Goal: Task Accomplishment & Management: Complete application form

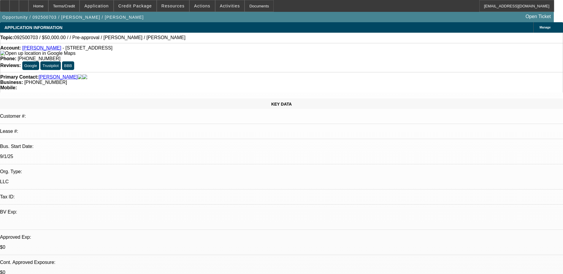
select select "0"
select select "2"
select select "0.1"
select select "1"
select select "2"
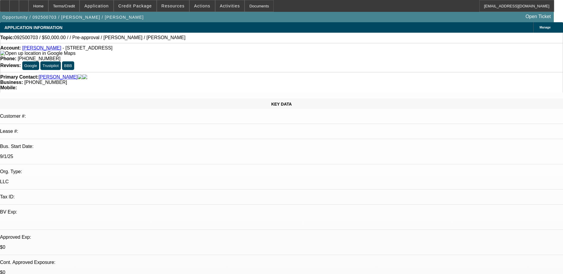
select select "4"
click at [271, 15] on div "Opportunity / 092500703 / Arthur Shane Draper / Draper, Shane Open Ticket" at bounding box center [277, 17] width 554 height 10
click at [202, 6] on span "Actions" at bounding box center [202, 6] width 16 height 5
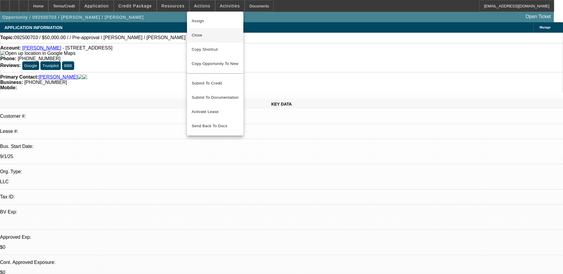
click at [216, 32] on span "Close" at bounding box center [215, 35] width 47 height 7
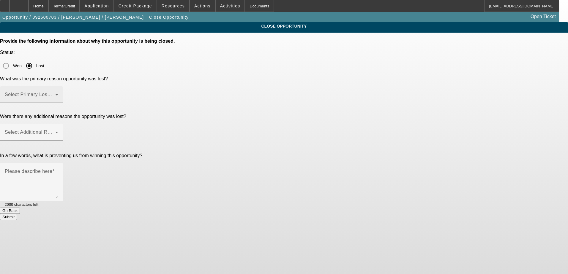
click at [67, 92] on mat-label "Select Primary Lost Reason" at bounding box center [36, 94] width 63 height 5
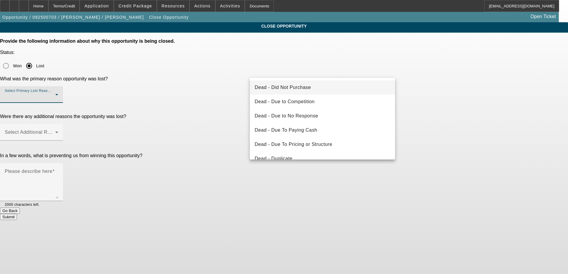
click at [330, 92] on mat-option "Dead - Did Not Purchase" at bounding box center [322, 87] width 145 height 14
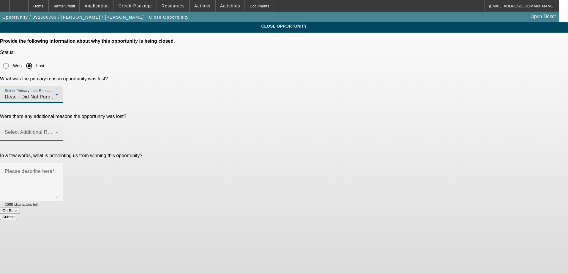
click at [55, 131] on span at bounding box center [30, 134] width 50 height 7
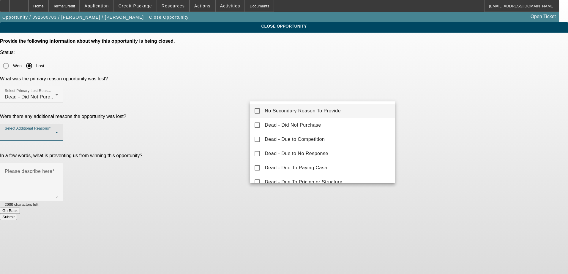
click at [316, 115] on mat-option "No Secondary Reason To Provide" at bounding box center [322, 111] width 145 height 14
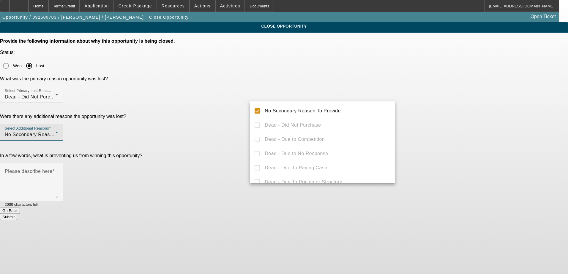
click at [285, 122] on div "No Secondary Reason To Provide Dead - Did Not Purchase Dead - Due to Competitio…" at bounding box center [322, 143] width 145 height 82
drag, startPoint x: 213, startPoint y: 113, endPoint x: 227, endPoint y: 113, distance: 13.7
click at [223, 113] on div at bounding box center [284, 137] width 568 height 274
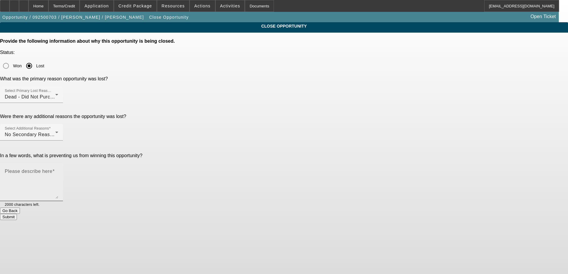
click at [58, 163] on div "Please describe here" at bounding box center [31, 182] width 53 height 38
click at [58, 170] on textarea "Decided to hold off on his towinf venture" at bounding box center [31, 184] width 53 height 28
type textarea "Decided to hold off on his towing venture"
click at [17, 214] on button "Submit" at bounding box center [8, 217] width 17 height 6
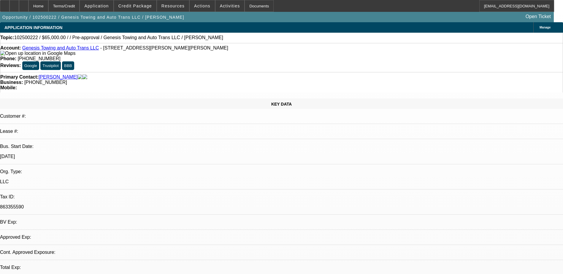
select select "0"
select select "2"
select select "0.1"
select select "1"
select select "2"
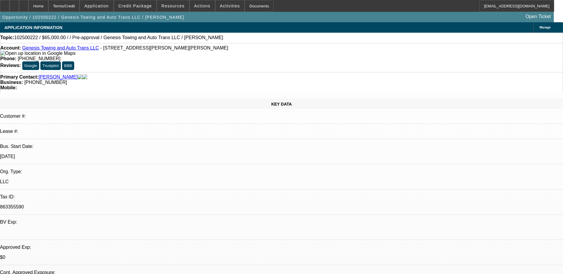
select select "4"
drag, startPoint x: 236, startPoint y: 48, endPoint x: 207, endPoint y: 49, distance: 28.8
click at [207, 56] on div "Phone: (404) 787-8271" at bounding box center [281, 58] width 563 height 5
drag, startPoint x: 207, startPoint y: 49, endPoint x: 230, endPoint y: 50, distance: 22.9
copy span "404) 787-8271"
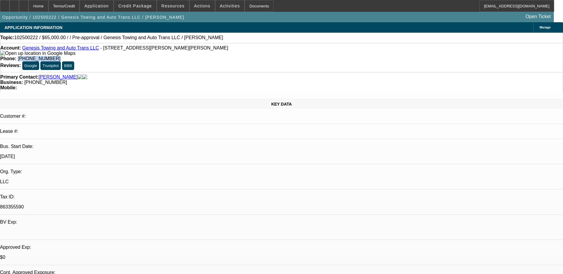
click at [253, 56] on div "Account: Genesis Towing and Auto Trans LLC - 1493 Dillard Rd, Stone Mountain, G…" at bounding box center [281, 57] width 563 height 29
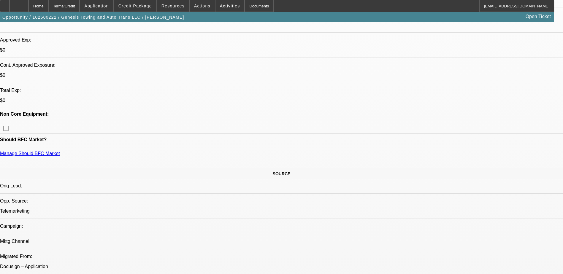
scroll to position [208, 0]
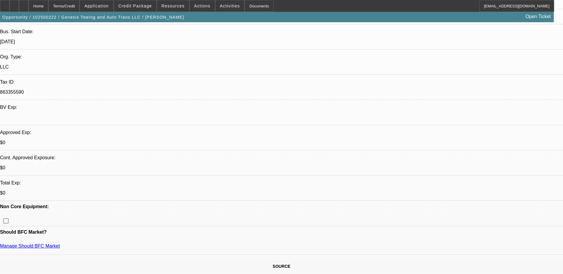
scroll to position [119, 0]
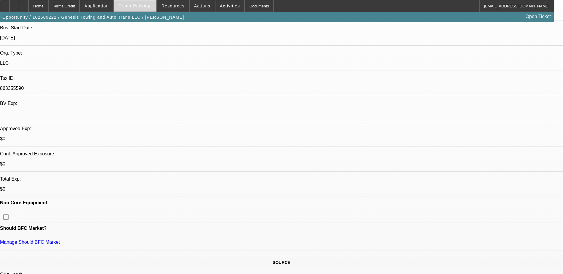
click at [137, 6] on span "Credit Package" at bounding box center [135, 6] width 34 height 5
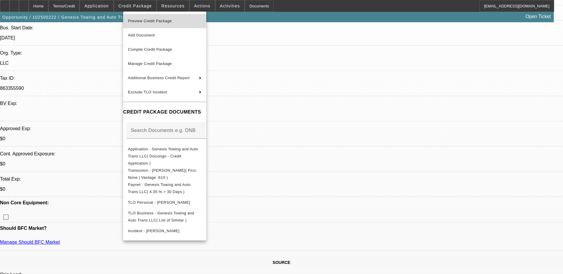
click at [186, 17] on button "Preview Credit Package" at bounding box center [164, 21] width 83 height 14
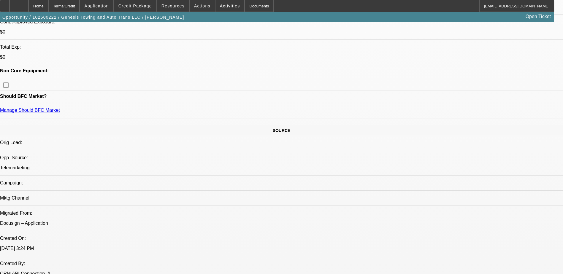
scroll to position [237, 0]
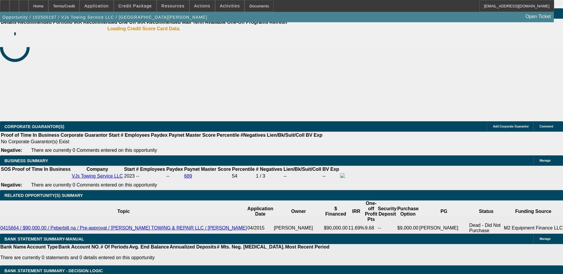
select select "0"
select select "2"
select select "0"
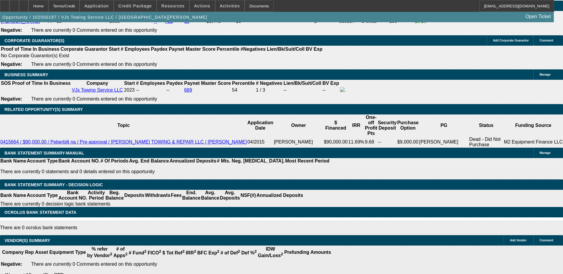
select select "1"
select select "2"
select select "6"
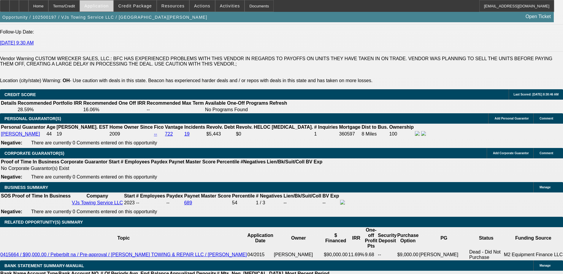
scroll to position [752, 0]
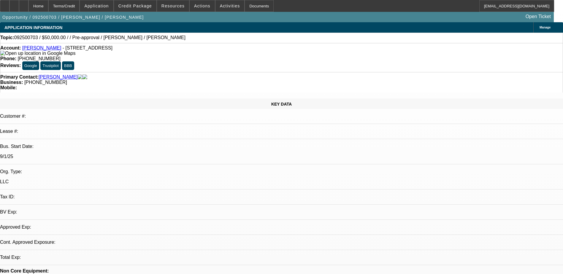
select select "0"
select select "2"
select select "0.1"
select select "1"
select select "2"
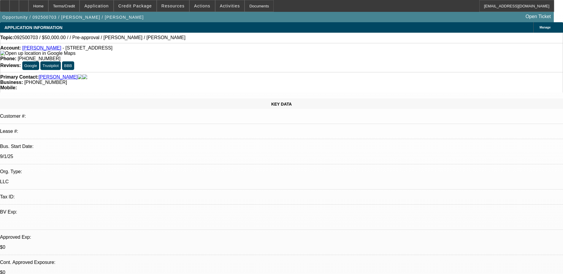
select select "4"
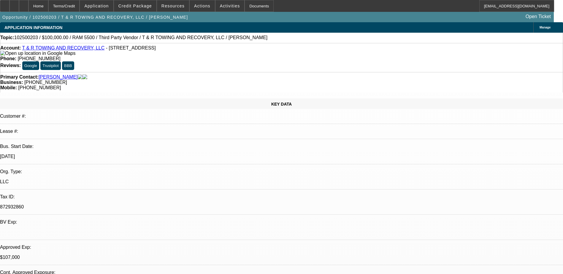
select select "0"
select select "3"
select select "0"
select select "6"
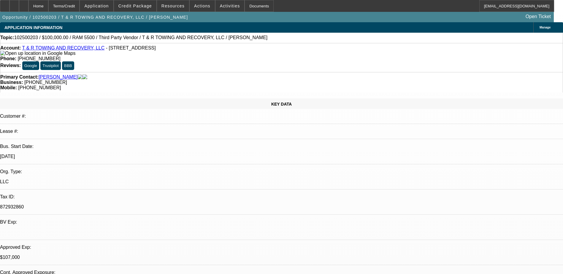
select select "0"
select select "3"
select select "0.1"
select select "4"
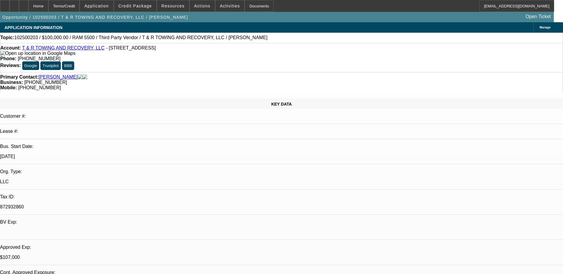
select select "0"
select select "3"
select select "0.1"
select select "4"
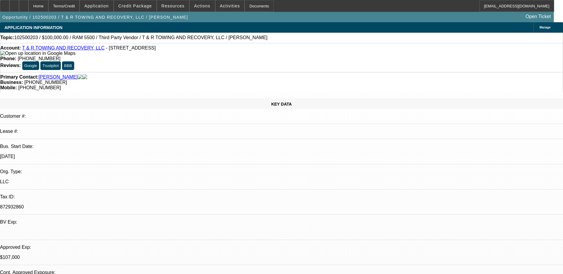
select select "0"
select select "2"
select select "0.1"
select select "4"
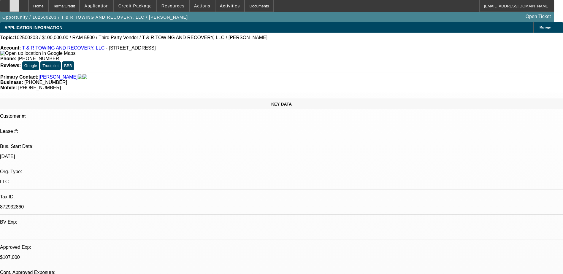
click at [19, 4] on div at bounding box center [13, 6] width 9 height 12
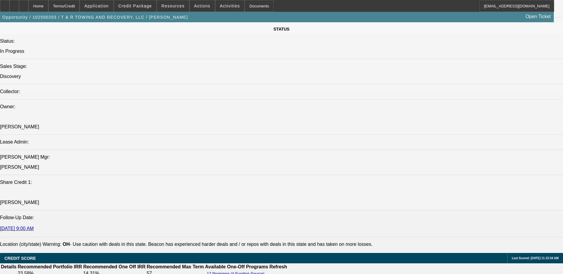
scroll to position [653, 0]
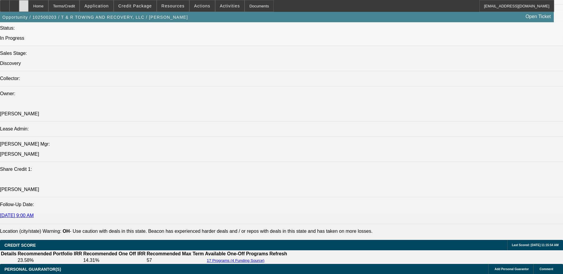
click at [24, 4] on icon at bounding box center [24, 4] width 0 height 0
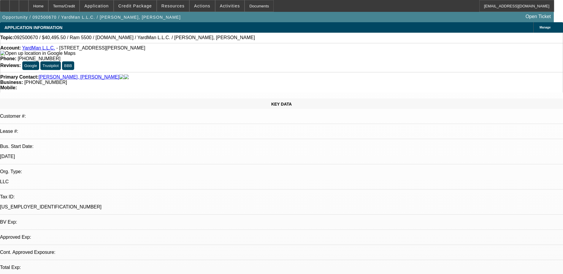
select select "0.1"
select select "2"
select select "0.1"
select select "1"
select select "2"
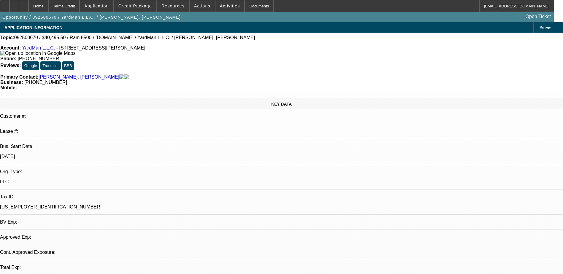
select select "4"
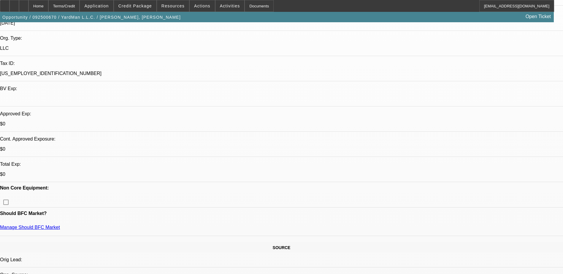
scroll to position [119, 0]
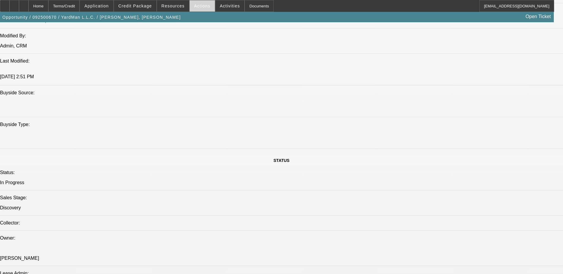
scroll to position [416, 0]
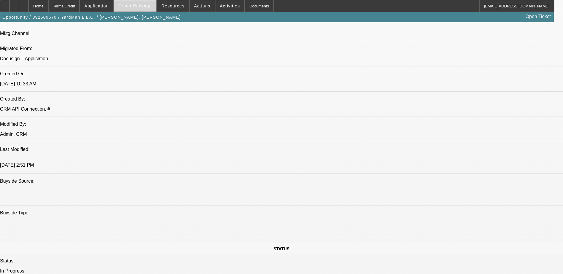
click at [135, 3] on span at bounding box center [135, 6] width 42 height 14
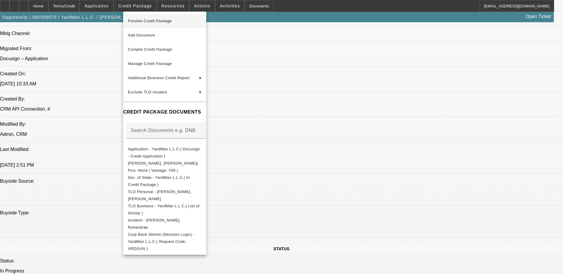
click at [178, 20] on span "Preview Credit Package" at bounding box center [165, 21] width 74 height 7
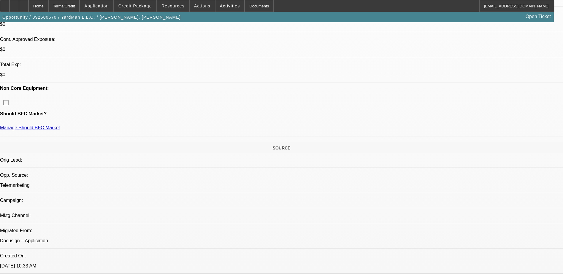
scroll to position [148, 0]
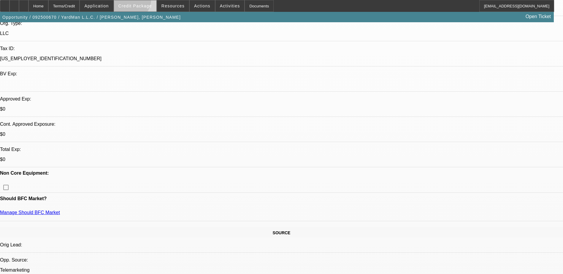
click at [138, 1] on span at bounding box center [135, 6] width 42 height 14
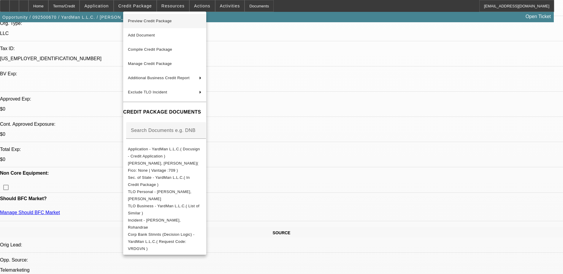
click at [164, 21] on span "Preview Credit Package" at bounding box center [150, 21] width 44 height 4
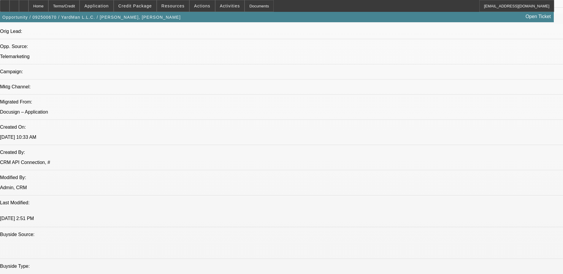
scroll to position [356, 0]
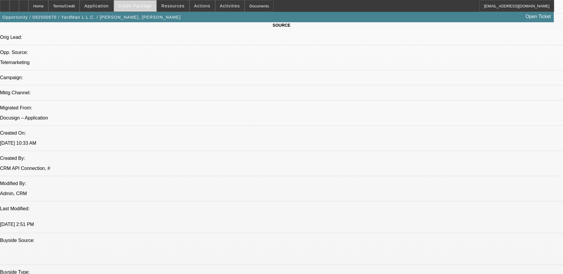
click at [136, 9] on span at bounding box center [135, 6] width 42 height 14
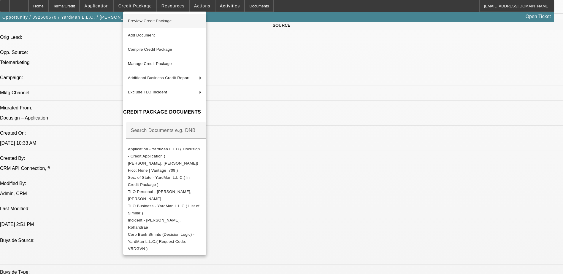
click at [167, 22] on span "Preview Credit Package" at bounding box center [150, 21] width 44 height 4
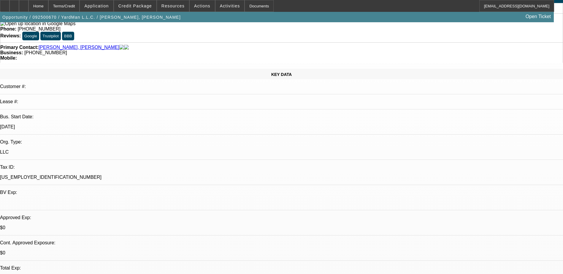
scroll to position [0, 0]
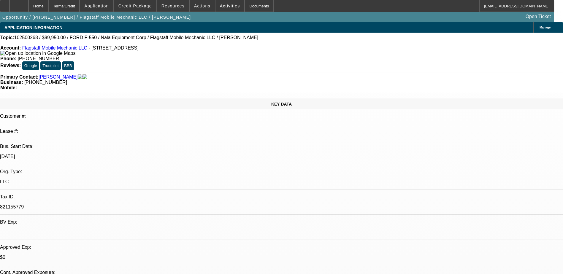
select select "0"
select select "6"
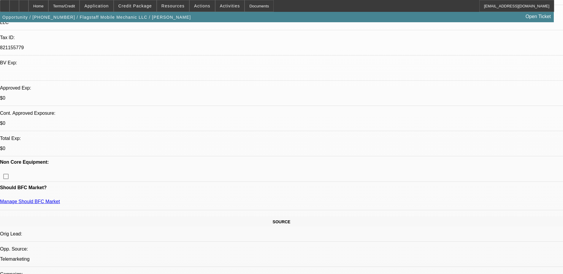
scroll to position [178, 0]
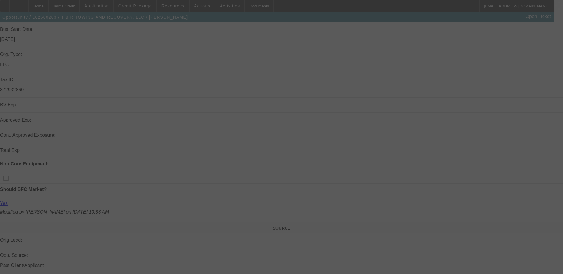
scroll to position [119, 0]
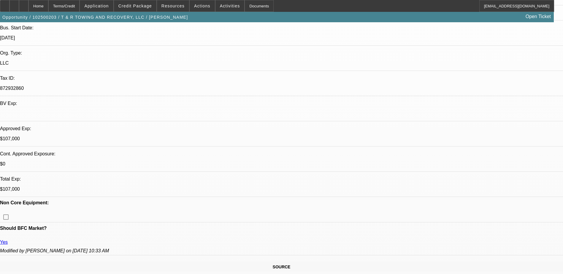
select select "0"
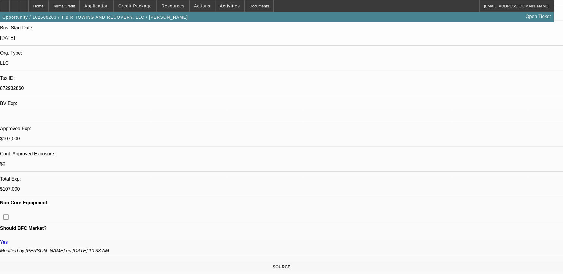
select select "0.1"
select select "0"
select select "0.1"
select select "0"
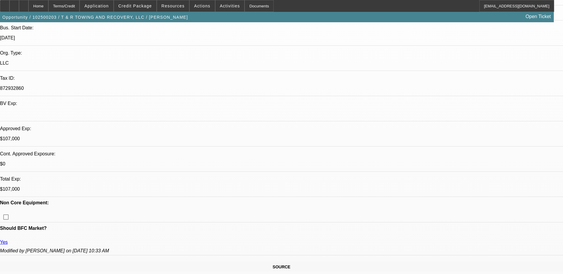
select select "2"
select select "0.1"
select select "1"
select select "3"
select select "6"
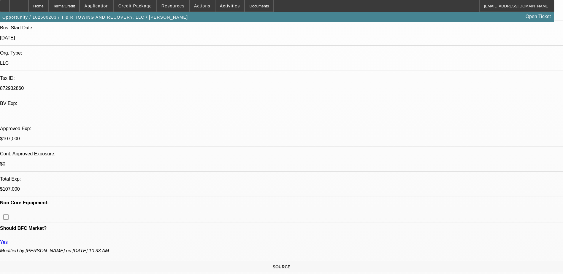
select select "1"
select select "3"
select select "4"
select select "1"
select select "3"
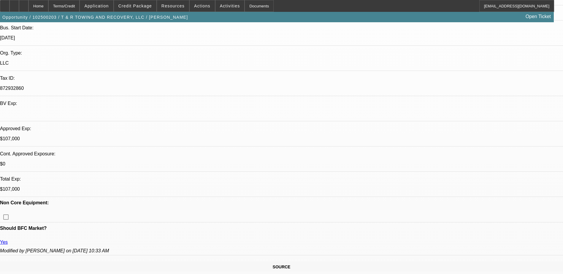
select select "4"
select select "1"
select select "2"
select select "4"
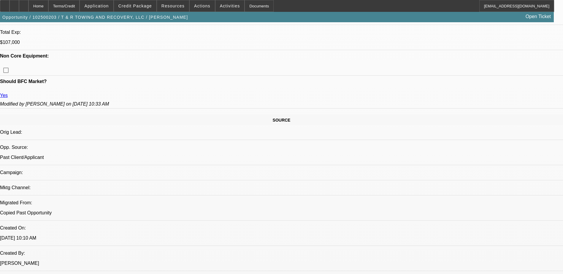
scroll to position [327, 0]
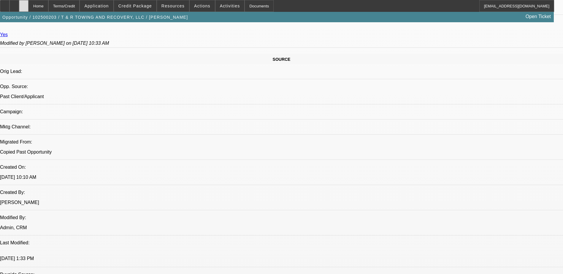
click at [28, 9] on div at bounding box center [23, 6] width 9 height 12
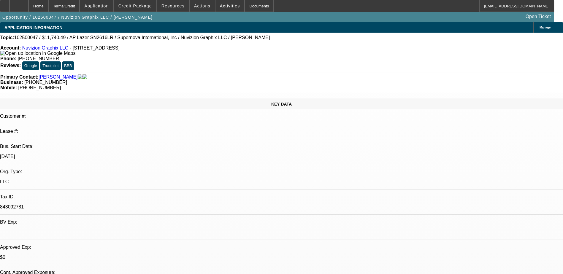
select select "0"
select select "0.1"
select select "0"
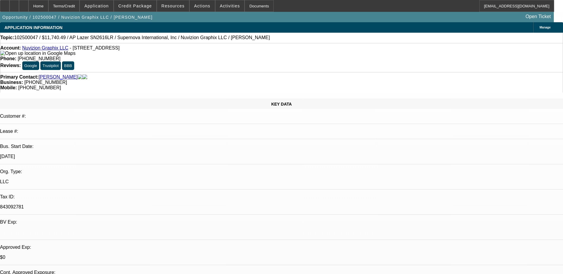
select select "0.1"
select select "0"
select select "0.1"
select select "0"
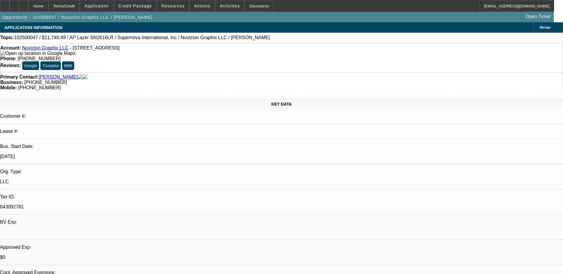
select select "0"
select select "1"
select select "5"
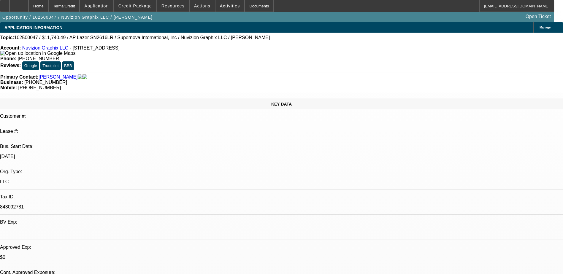
select select "1"
select select "5"
select select "1"
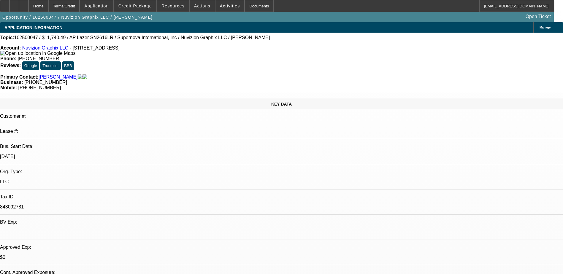
select select "6"
select select "1"
select select "6"
click at [14, 4] on icon at bounding box center [14, 4] width 0 height 0
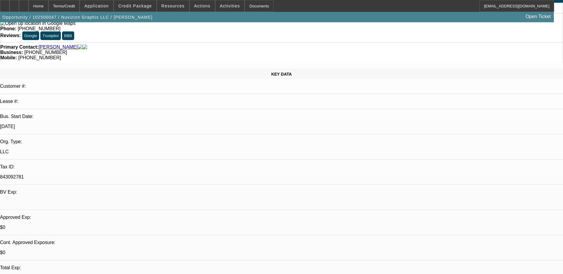
scroll to position [89, 0]
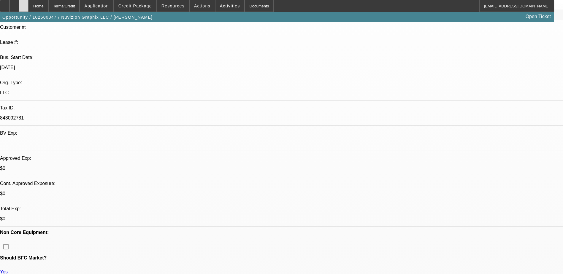
click at [28, 3] on div at bounding box center [23, 6] width 9 height 12
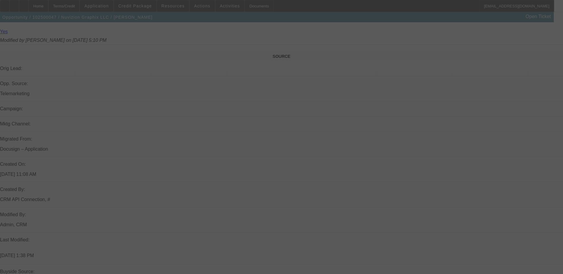
scroll to position [454, 0]
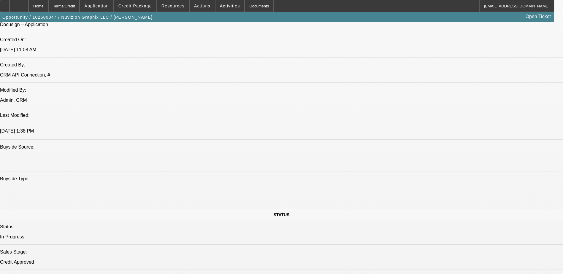
select select "0"
select select "0.1"
select select "0"
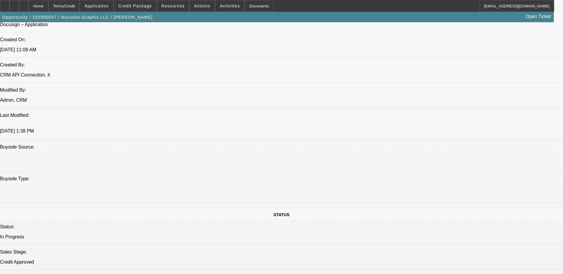
select select "0.1"
select select "0"
select select "0.1"
select select "0"
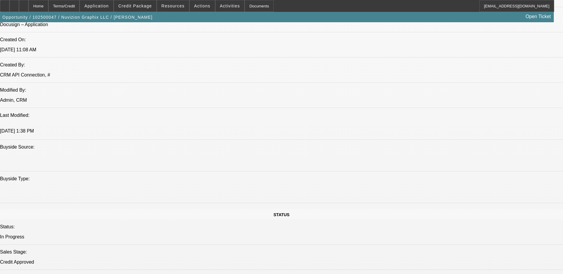
select select "0"
select select "1"
select select "5"
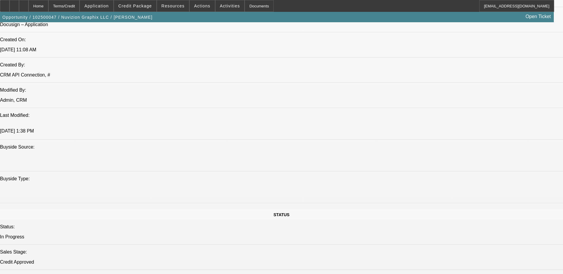
select select "1"
select select "5"
select select "1"
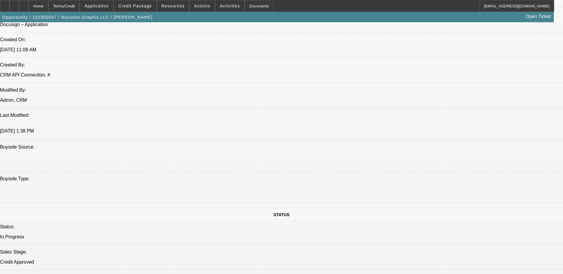
select select "6"
select select "1"
select select "6"
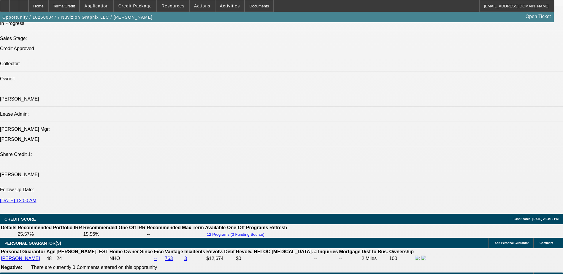
scroll to position [666, 0]
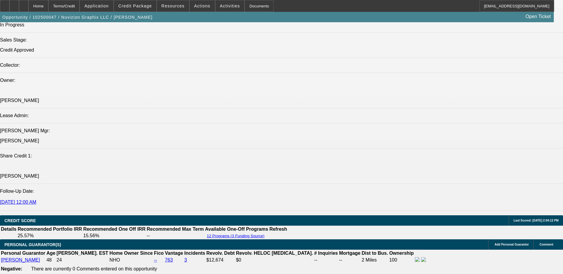
click at [5, 4] on icon at bounding box center [5, 4] width 0 height 0
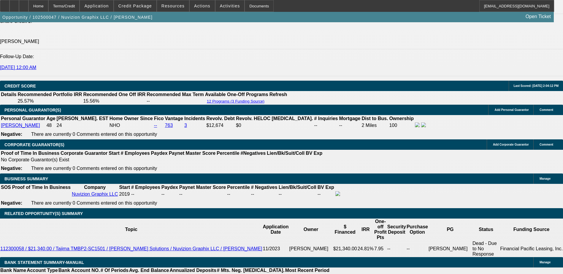
scroll to position [726, 0]
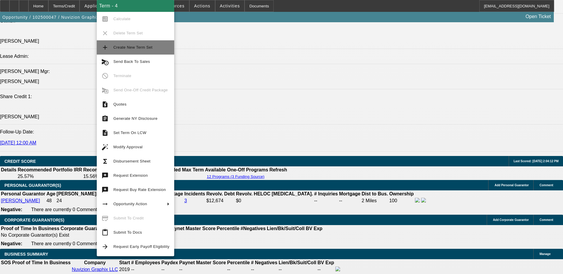
click at [129, 49] on span "Create New Term Set" at bounding box center [132, 47] width 39 height 4
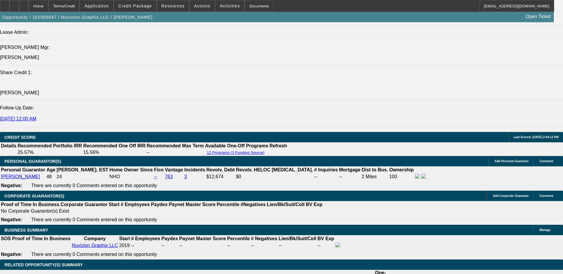
select select "0"
select select "0.1"
select select "0"
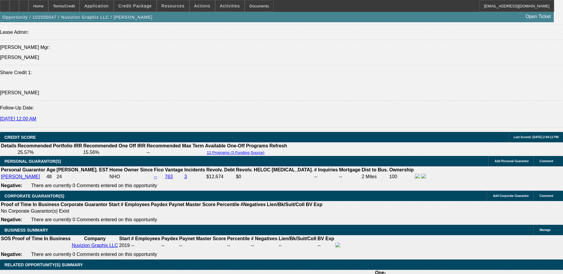
select select "0.1"
select select "0"
select select "0.1"
select select "0"
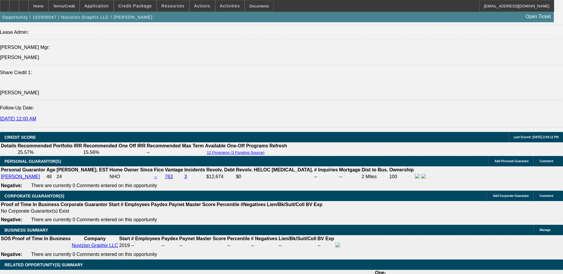
select select "0"
select select "0.1"
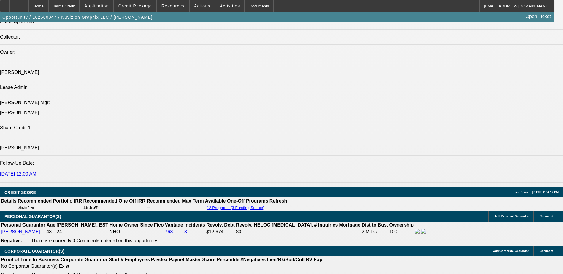
select select "1"
select select "5"
select select "1"
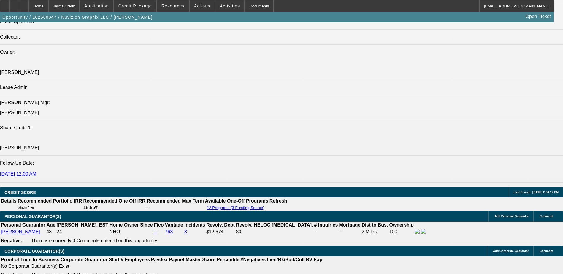
select select "5"
select select "1"
select select "5"
select select "1"
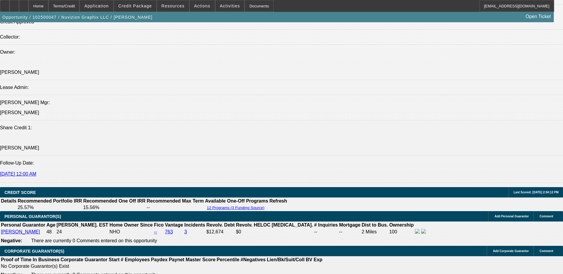
select select "1"
select select "6"
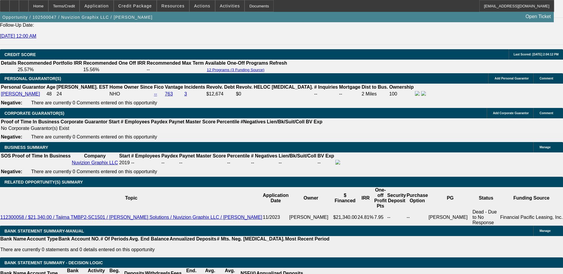
scroll to position [776, 0]
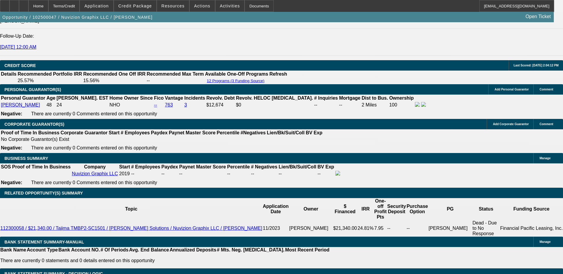
scroll to position [836, 0]
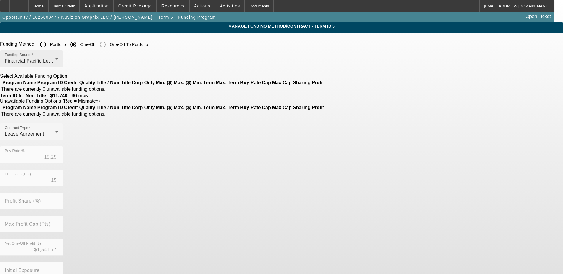
click at [55, 60] on div "Financial Pacific Leasing, Inc." at bounding box center [30, 61] width 50 height 7
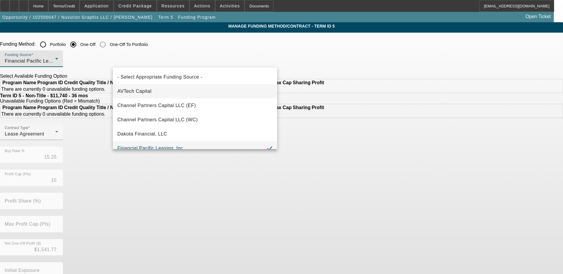
scroll to position [6, 0]
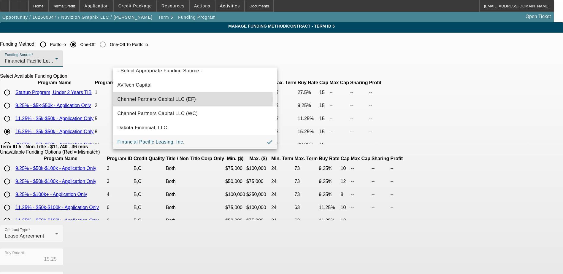
click at [164, 99] on span "Channel Partners Capital LLC (EF)" at bounding box center [157, 99] width 79 height 7
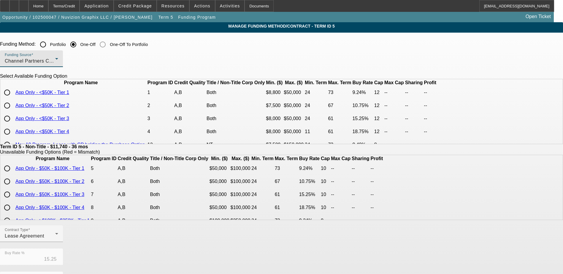
click at [13, 99] on input "radio" at bounding box center [7, 93] width 12 height 12
radio input "true"
type input "9.24"
type input "12"
click at [13, 112] on input "radio" at bounding box center [7, 106] width 12 height 12
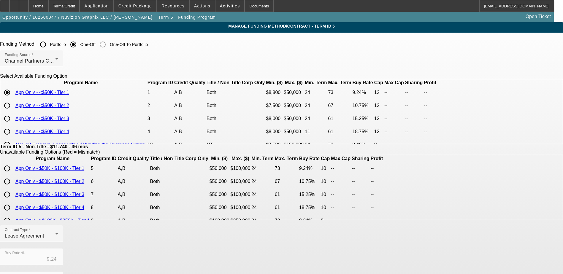
radio input "true"
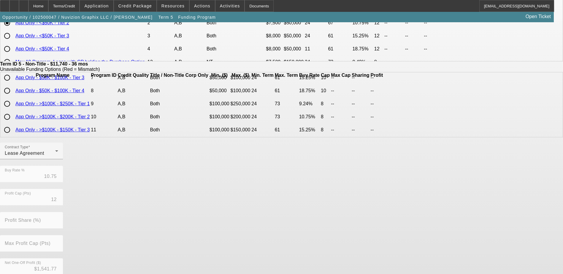
scroll to position [136, 0]
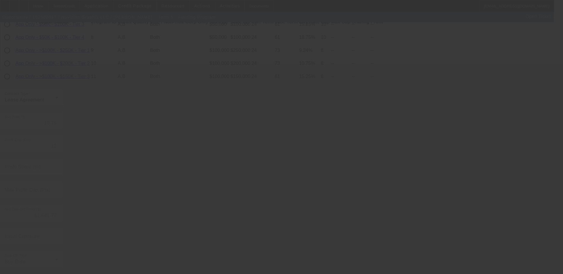
type input "15.25"
type input "15"
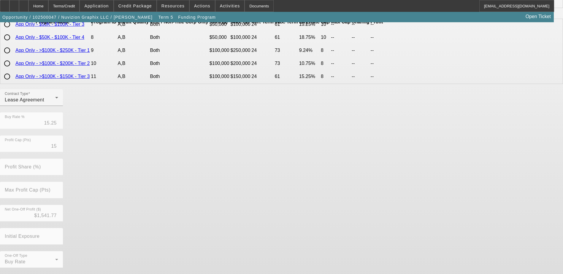
scroll to position [0, 0]
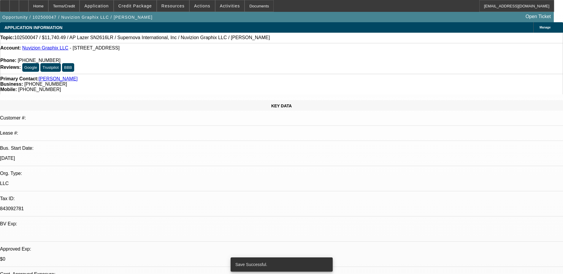
select select "0"
select select "0.1"
select select "5"
select select "0"
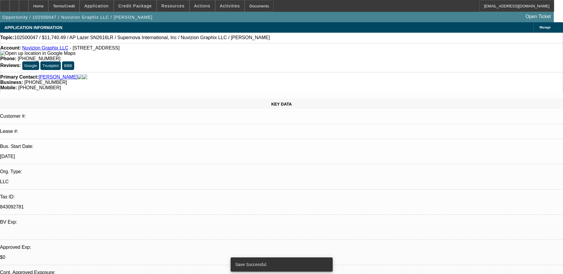
select select "0"
select select "0.1"
select select "5"
select select "0"
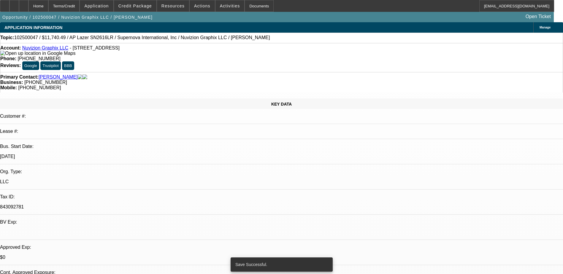
select select "0.1"
select select "5"
select select "0"
select select "0.1"
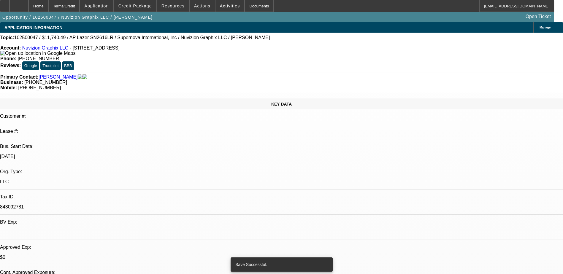
select select "6"
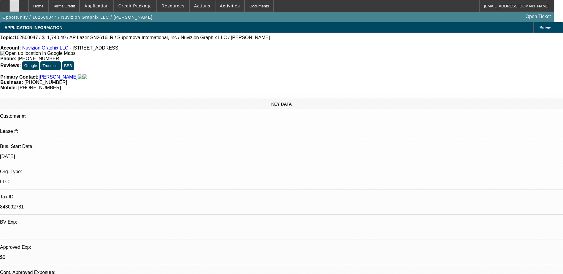
click at [19, 6] on div at bounding box center [13, 6] width 9 height 12
click at [24, 4] on icon at bounding box center [24, 4] width 0 height 0
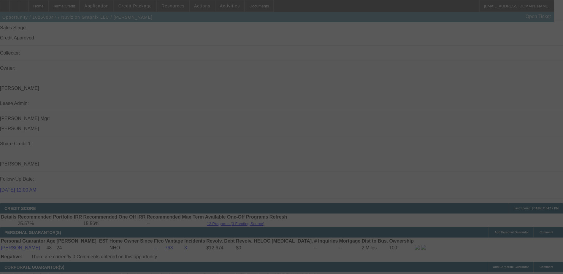
scroll to position [676, 0]
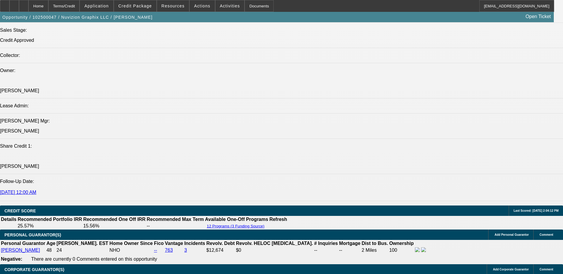
select select "0"
select select "0.1"
select select "0"
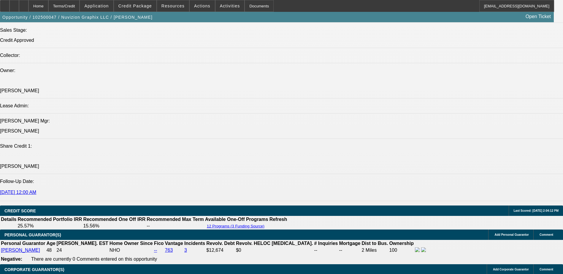
select select "0.1"
select select "0"
select select "0.1"
select select "0"
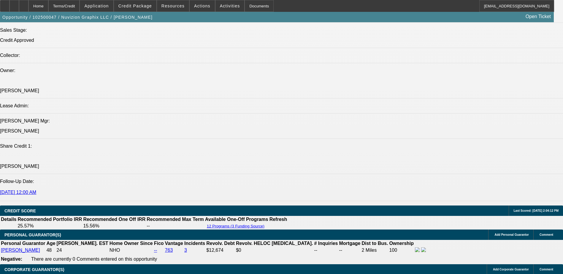
select select "0"
select select "0.1"
select select "1"
select select "5"
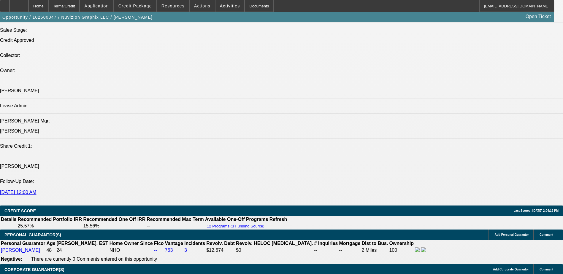
select select "1"
select select "5"
select select "1"
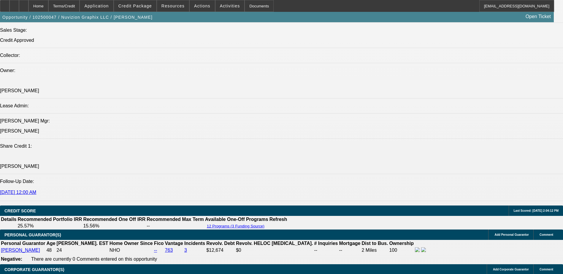
select select "5"
select select "1"
select select "6"
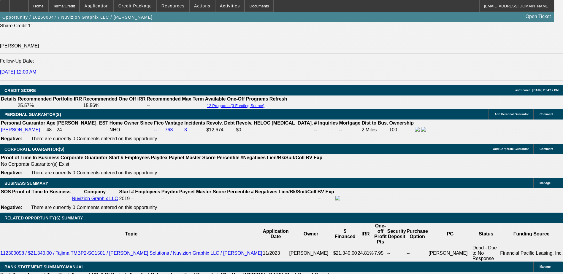
scroll to position [889, 0]
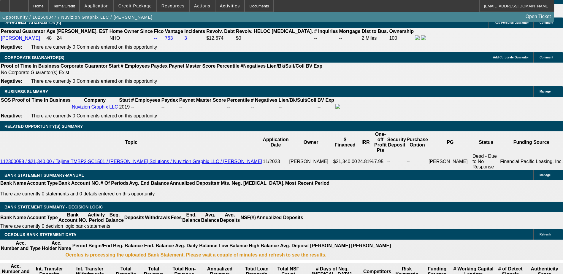
drag, startPoint x: 132, startPoint y: 125, endPoint x: 139, endPoint y: 125, distance: 7.7
type input "1"
type input "UNKNOWN"
type input "12"
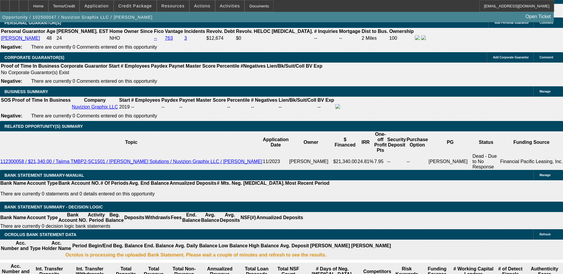
type input "$389.95"
type input "12"
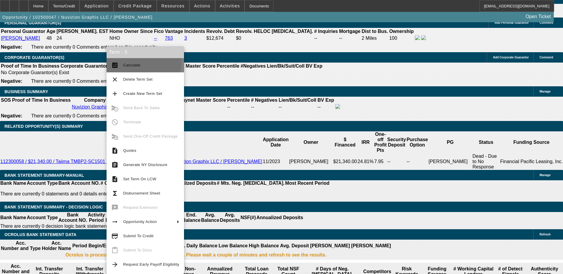
click at [131, 61] on button "calculate Calculate" at bounding box center [145, 65] width 77 height 14
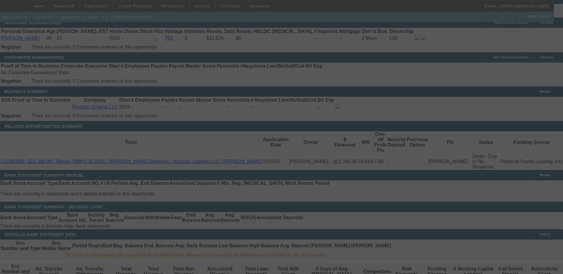
select select "0"
select select "0.1"
select select "5"
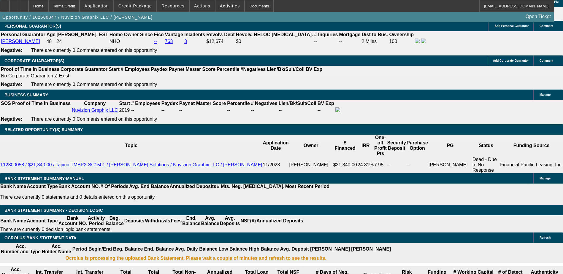
drag, startPoint x: 130, startPoint y: 128, endPoint x: 138, endPoint y: 128, distance: 8.6
type input "1"
type input "UNKNOWN"
type input "13"
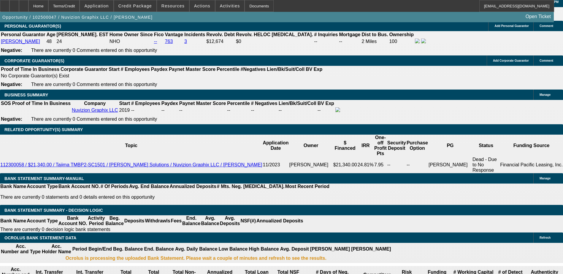
type input "$331.18"
type input "13"
type input "$395.58"
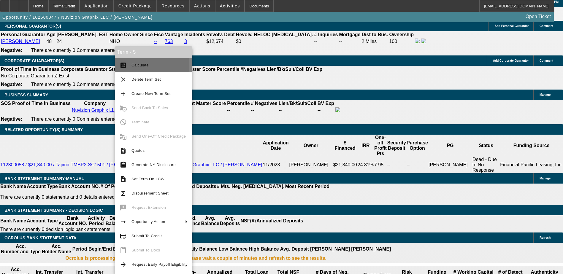
click at [140, 64] on span "Calculate" at bounding box center [140, 65] width 17 height 4
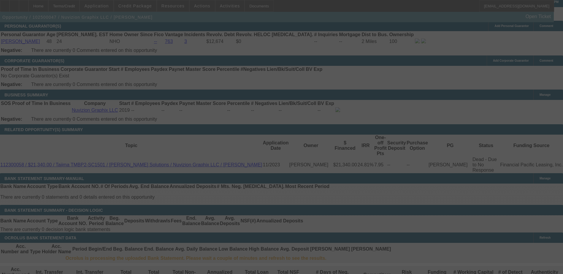
select select "0"
select select "0.1"
select select "5"
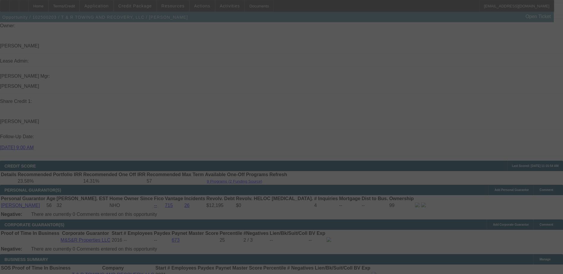
scroll to position [719, 0]
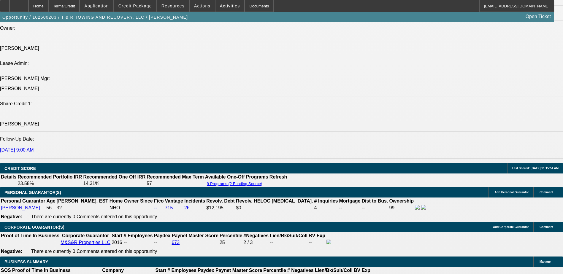
select select "0"
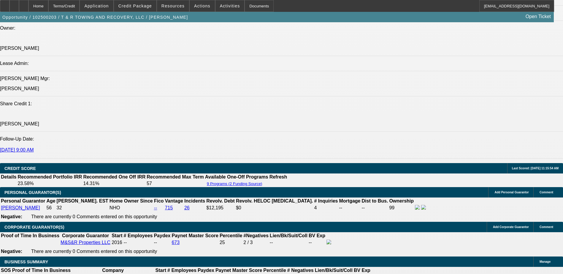
select select "0.1"
select select "0"
select select "0.1"
select select "0"
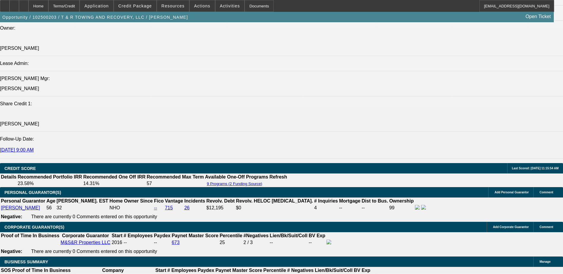
select select "2"
select select "0.1"
select select "1"
select select "3"
select select "6"
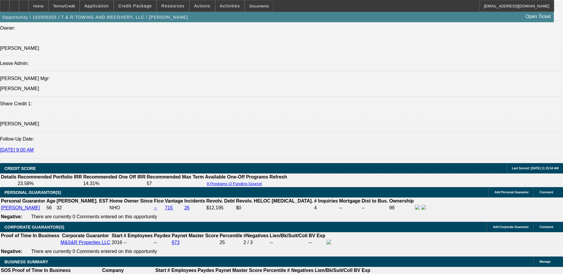
select select "1"
select select "3"
select select "4"
select select "1"
select select "3"
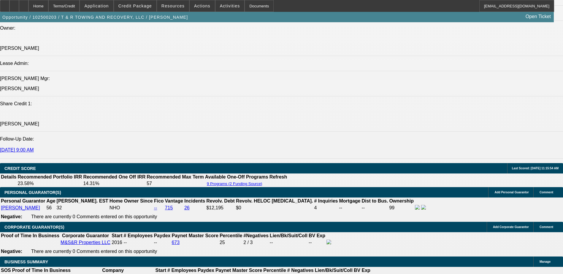
select select "4"
select select "1"
select select "2"
select select "4"
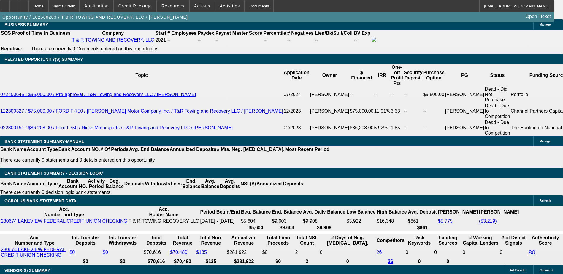
scroll to position [878, 0]
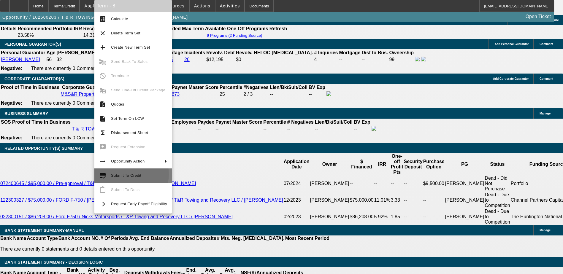
click at [127, 175] on span "Submit To Credit" at bounding box center [126, 175] width 30 height 4
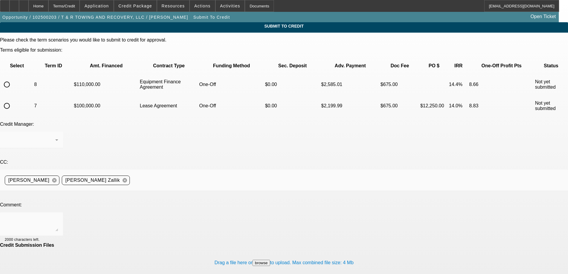
click at [13, 79] on input "radio" at bounding box center [7, 85] width 12 height 12
radio input "true"
click at [58, 217] on textarea at bounding box center [31, 224] width 53 height 14
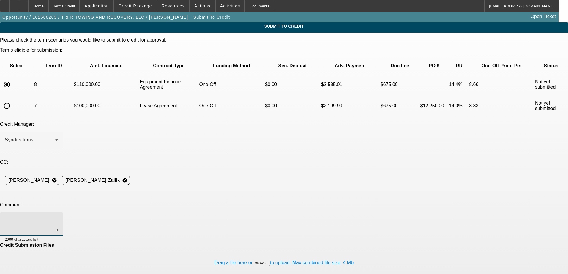
click at [58, 217] on textarea at bounding box center [31, 224] width 53 height 14
paste textarea "Can we please see if CP will consider a lower upfront monies requirement? We've…"
click at [58, 217] on textarea "Can we please see if CP will consider a lower upfront monies requirement? We've…" at bounding box center [31, 224] width 53 height 14
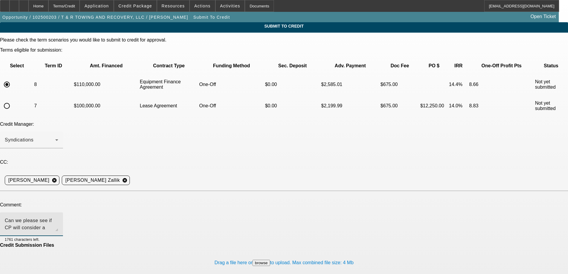
type textarea "Can we please see if CP will consider a lower upfront monies requirement? We've…"
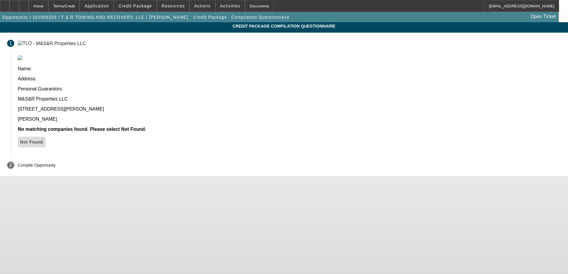
click at [43, 140] on span "Not Found" at bounding box center [31, 142] width 23 height 5
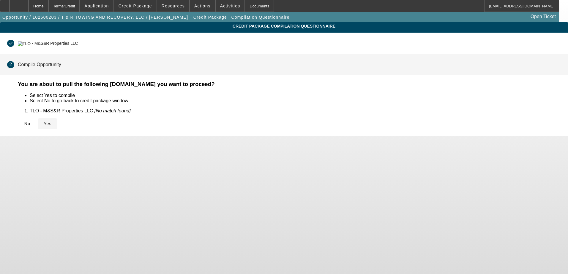
click at [57, 124] on span at bounding box center [47, 124] width 19 height 14
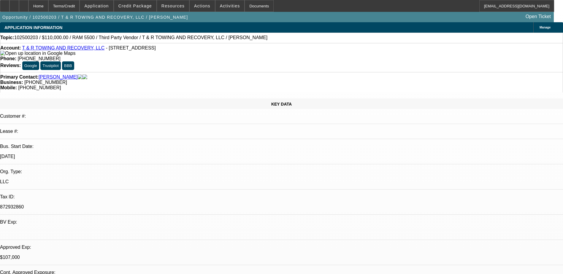
select select "0"
select select "3"
select select "0"
select select "6"
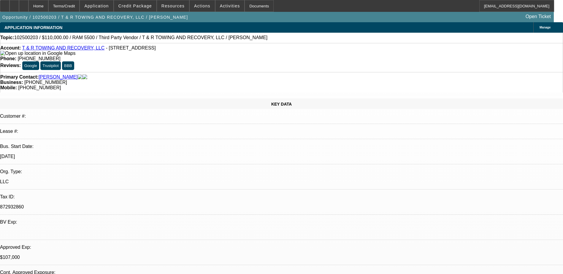
select select "0"
select select "3"
select select "0.1"
select select "4"
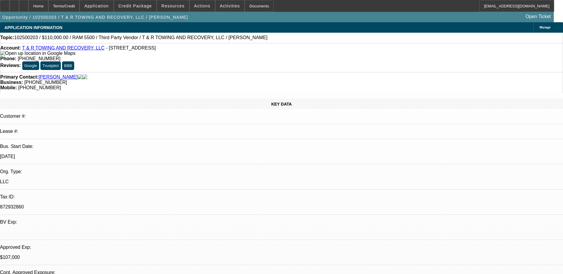
select select "0"
select select "3"
select select "0.1"
select select "4"
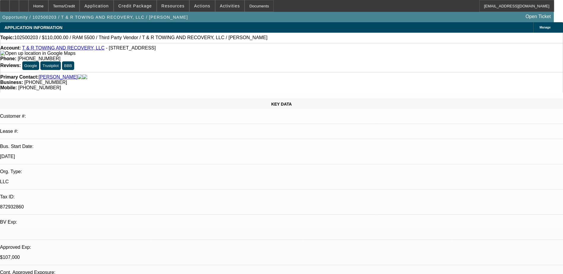
select select "0"
select select "2"
select select "0.1"
select select "4"
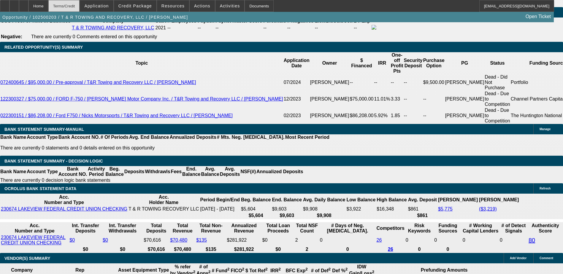
scroll to position [989, 0]
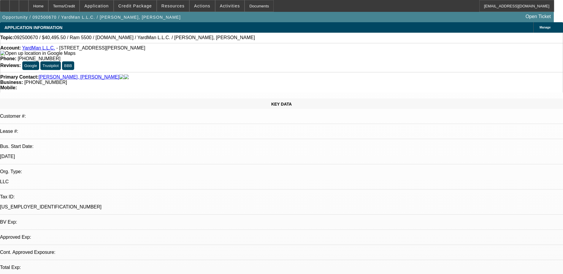
select select "0.1"
select select "2"
select select "0.1"
select select "1"
select select "2"
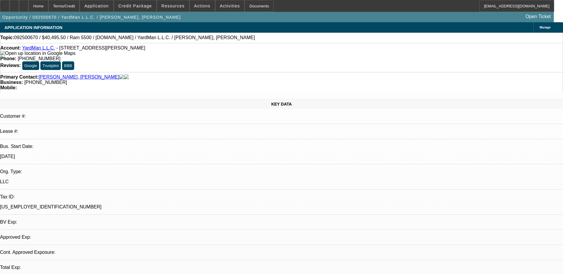
select select "4"
click at [19, 4] on div at bounding box center [13, 6] width 9 height 12
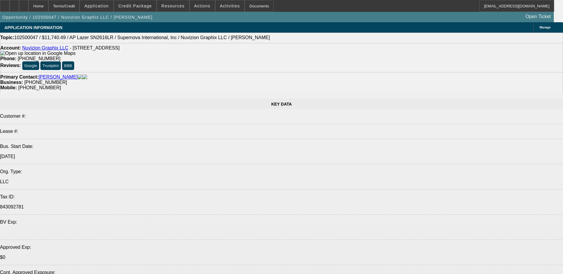
select select "0"
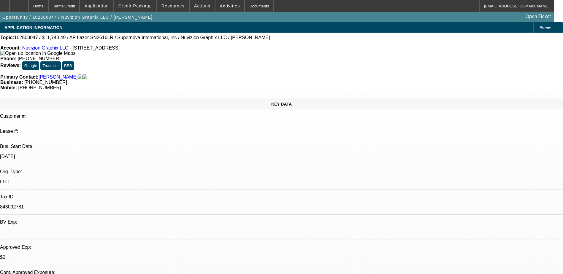
select select "0"
select select "0.1"
select select "0"
select select "0.1"
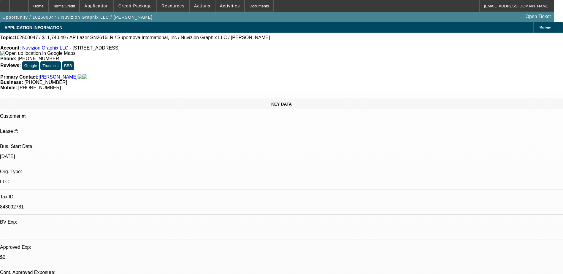
select select "0"
select select "0.1"
select select "0"
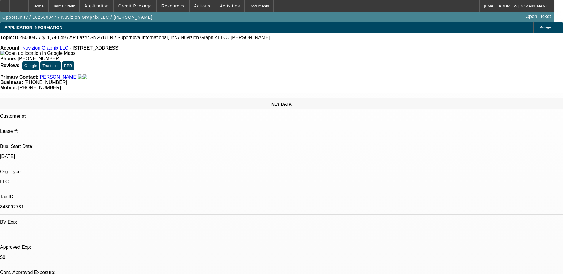
select select "0.1"
select select "1"
select select "5"
select select "1"
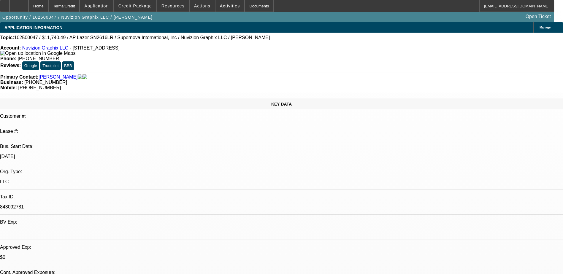
select select "1"
select select "5"
select select "1"
select select "5"
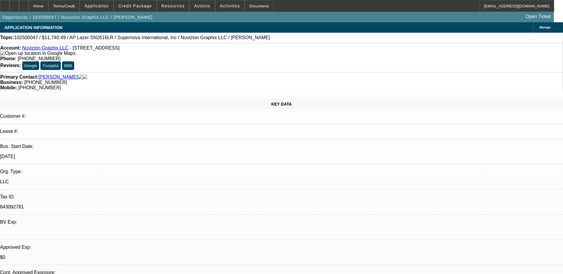
select select "1"
select select "6"
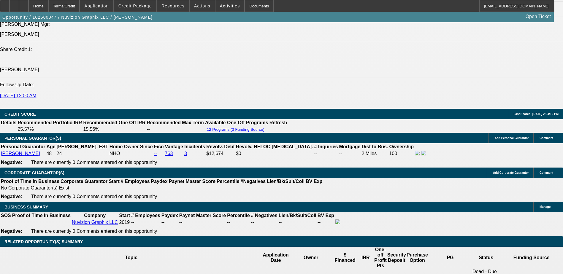
scroll to position [831, 0]
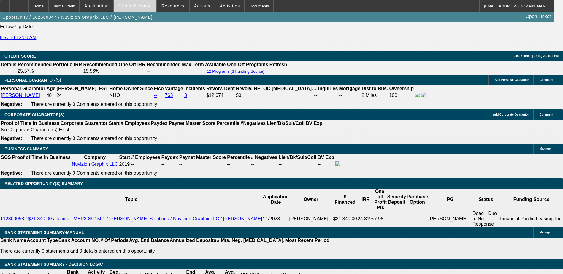
click at [137, 6] on span "Credit Package" at bounding box center [135, 6] width 34 height 5
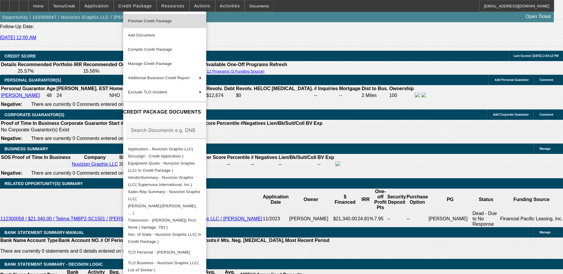
click at [168, 23] on span "Preview Credit Package" at bounding box center [150, 21] width 44 height 4
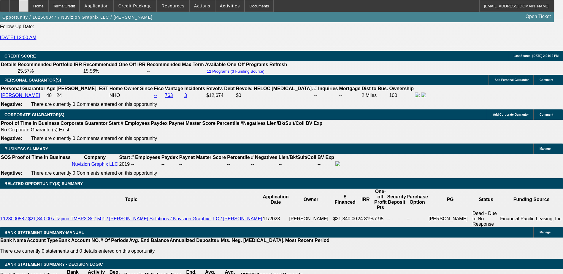
click at [28, 4] on div at bounding box center [23, 6] width 9 height 12
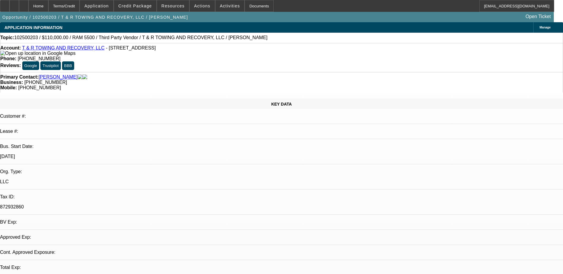
select select "0"
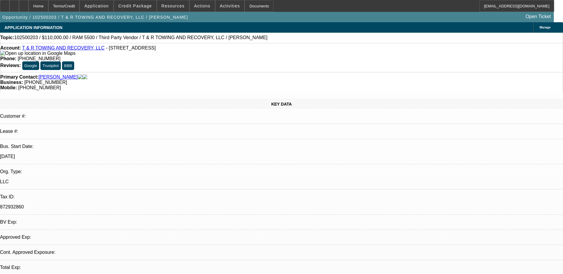
select select "0.1"
select select "0"
select select "0.1"
select select "0"
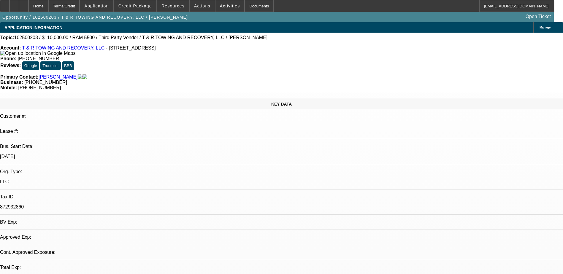
select select "2"
select select "0.1"
select select "1"
select select "3"
select select "6"
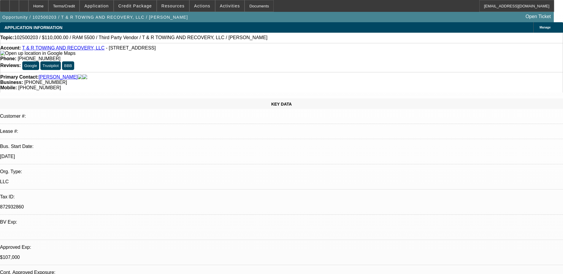
select select "1"
select select "3"
select select "4"
select select "1"
select select "3"
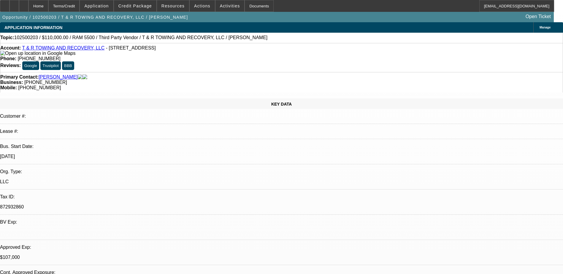
select select "4"
select select "1"
select select "2"
select select "4"
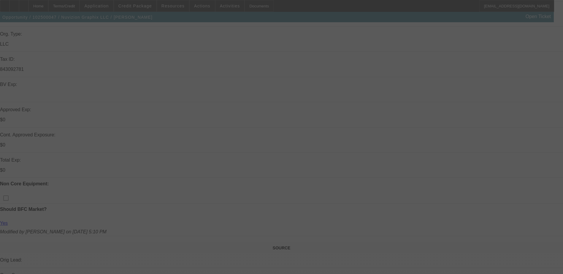
scroll to position [178, 0]
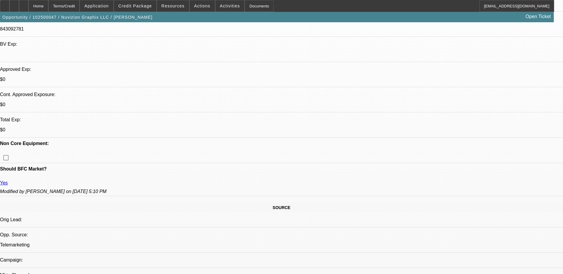
select select "0"
select select "0.1"
select select "0"
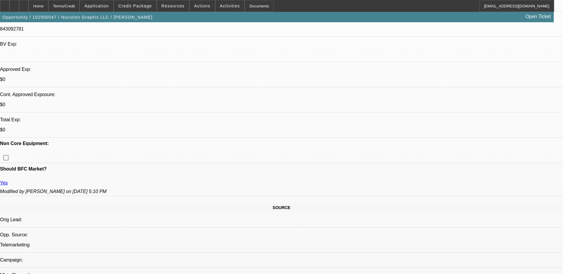
select select "0.1"
select select "0"
select select "0.1"
select select "0"
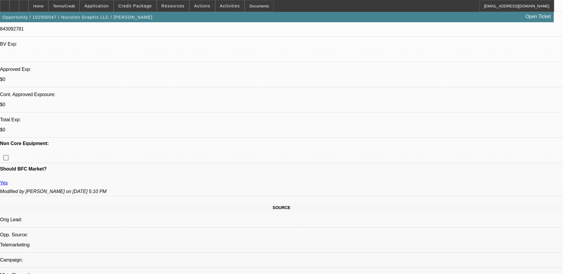
select select "0"
select select "0.1"
select select "1"
select select "5"
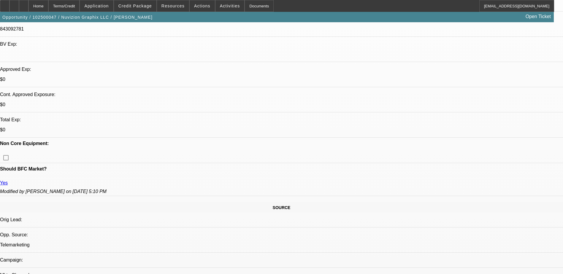
select select "1"
select select "5"
select select "1"
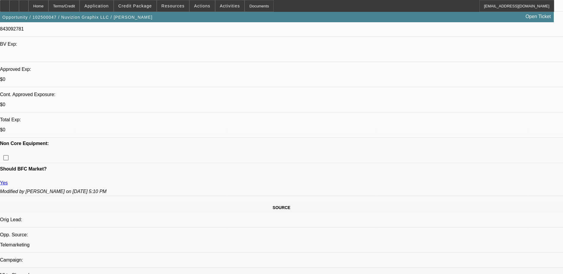
select select "5"
select select "1"
select select "5"
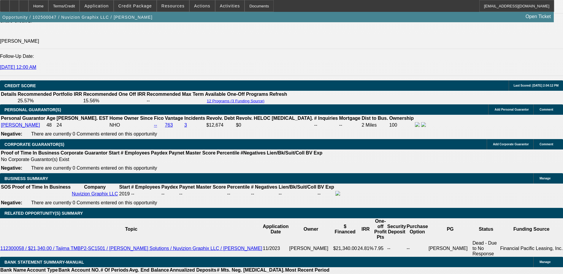
scroll to position [772, 0]
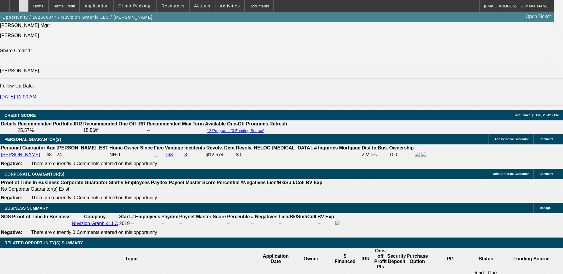
click at [24, 4] on icon at bounding box center [24, 4] width 0 height 0
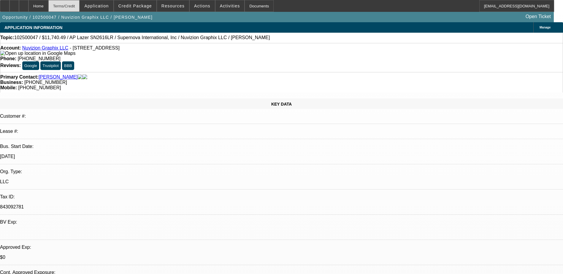
select select "0"
select select "0.1"
select select "0"
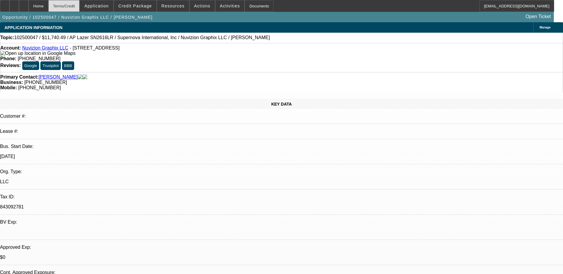
select select "0.1"
select select "0"
select select "0.1"
select select "0"
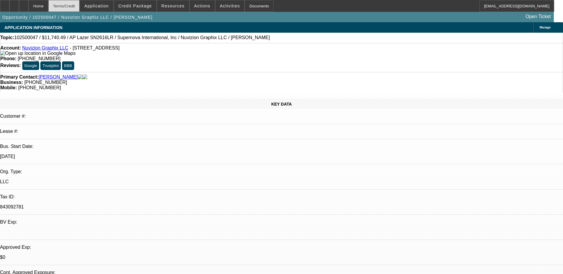
select select "0"
select select "0.1"
select select "1"
select select "5"
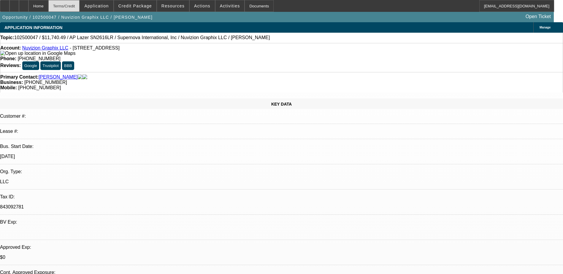
select select "1"
select select "5"
select select "1"
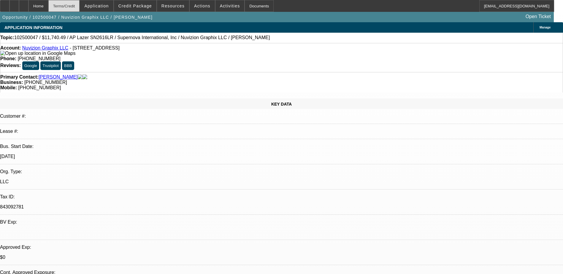
select select "5"
select select "1"
select select "5"
drag, startPoint x: 224, startPoint y: 48, endPoint x: 206, endPoint y: 50, distance: 17.7
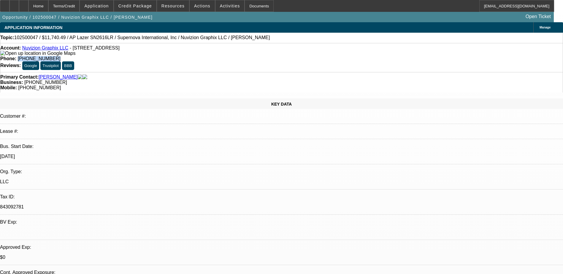
click at [206, 56] on div "Phone: (917) 496-4306" at bounding box center [281, 58] width 563 height 5
drag, startPoint x: 206, startPoint y: 50, endPoint x: 229, endPoint y: 48, distance: 23.2
copy span "[PHONE_NUMBER]"
click at [248, 56] on div "Phone: (917) 496-4306" at bounding box center [281, 58] width 563 height 5
click at [52, 48] on link "Nuvizion Graphix LLC" at bounding box center [45, 47] width 46 height 5
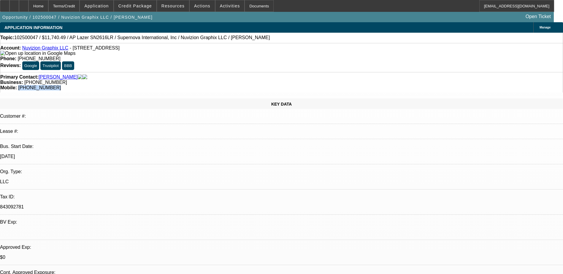
drag, startPoint x: 330, startPoint y: 64, endPoint x: 299, endPoint y: 62, distance: 31.3
click at [299, 72] on div "Primary Contact: Oliver, Shaquana Business: (917) 496-4306 Mobile: (347) 575-98…" at bounding box center [281, 82] width 563 height 20
drag, startPoint x: 299, startPoint y: 62, endPoint x: 313, endPoint y: 66, distance: 14.5
copy span "[PHONE_NUMBER]"
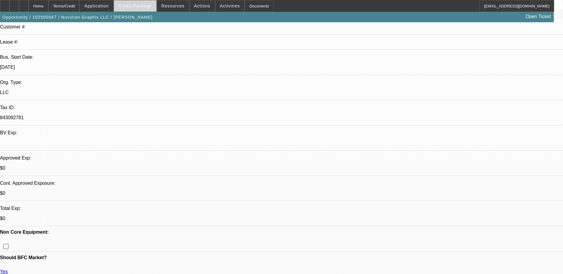
scroll to position [89, 0]
click at [143, 5] on span "Credit Package" at bounding box center [135, 6] width 34 height 5
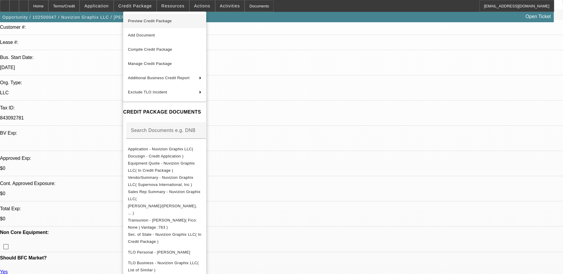
click at [189, 22] on span "Preview Credit Package" at bounding box center [165, 21] width 74 height 7
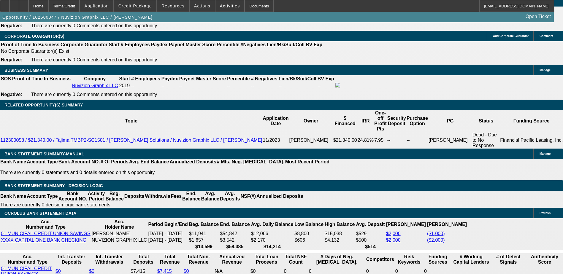
scroll to position [920, 0]
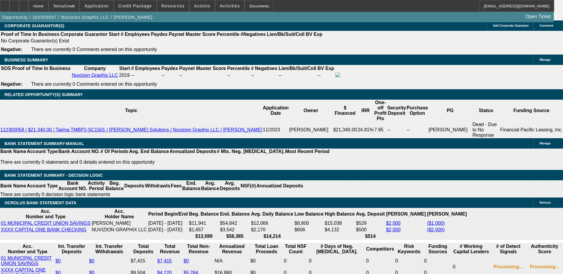
drag, startPoint x: 129, startPoint y: 167, endPoint x: 144, endPoint y: 165, distance: 15.3
type input "1"
type input "UNKNOWN"
type input "$331.18"
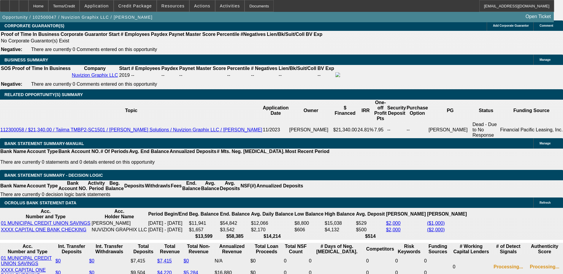
type input "17"
type input "$418.58"
type input "17"
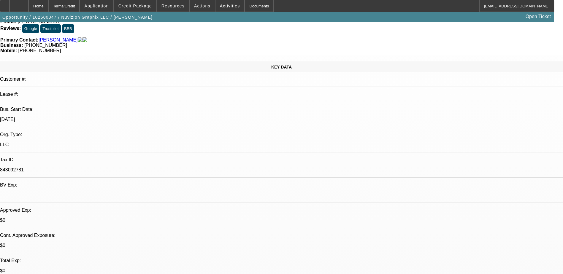
scroll to position [0, 0]
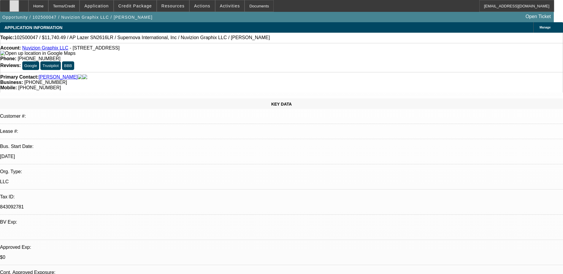
click at [14, 4] on icon at bounding box center [14, 4] width 0 height 0
click at [140, 7] on span "Credit Package" at bounding box center [135, 6] width 34 height 5
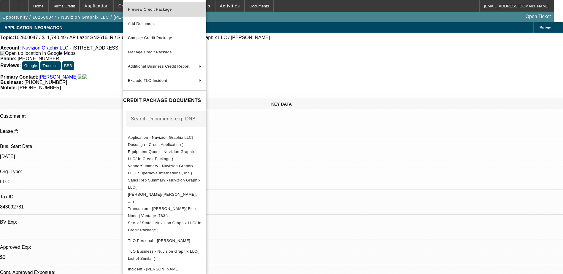
click at [181, 8] on span "Preview Credit Package" at bounding box center [165, 9] width 74 height 7
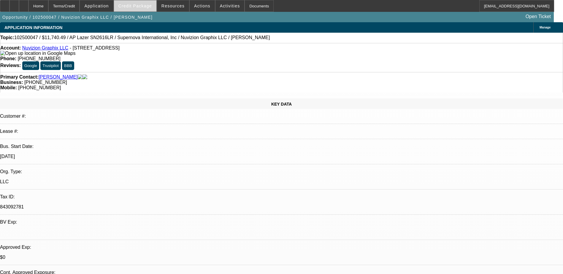
click at [142, 9] on span at bounding box center [135, 6] width 42 height 14
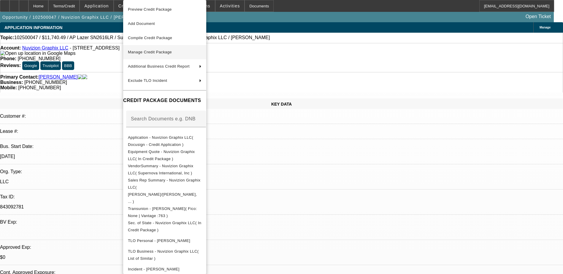
click at [191, 51] on span "Manage Credit Package" at bounding box center [165, 52] width 74 height 7
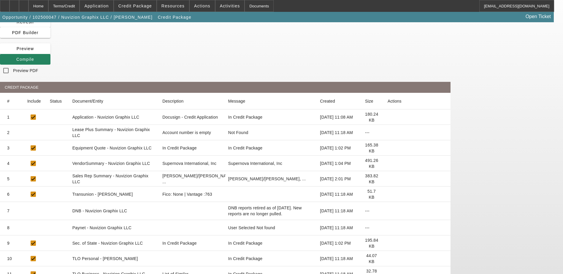
scroll to position [59, 0]
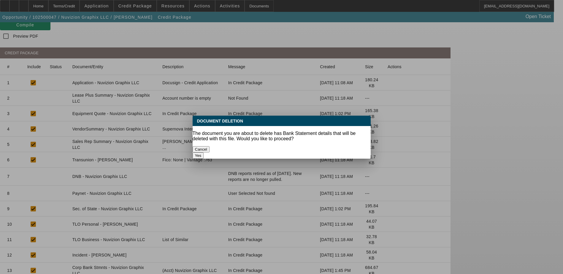
scroll to position [0, 0]
click at [204, 153] on button "Yes" at bounding box center [198, 156] width 11 height 6
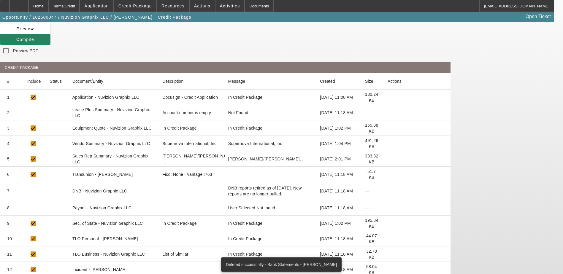
scroll to position [46, 0]
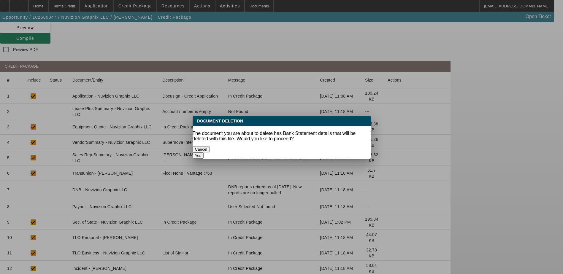
click at [204, 153] on button "Yes" at bounding box center [198, 156] width 11 height 6
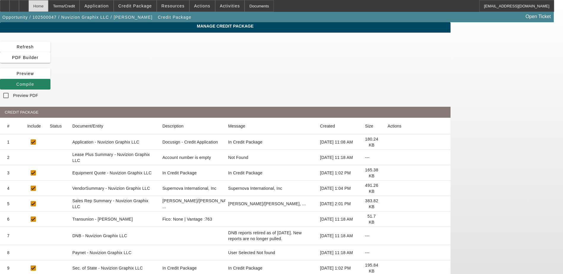
click at [48, 8] on div "Home" at bounding box center [38, 6] width 20 height 12
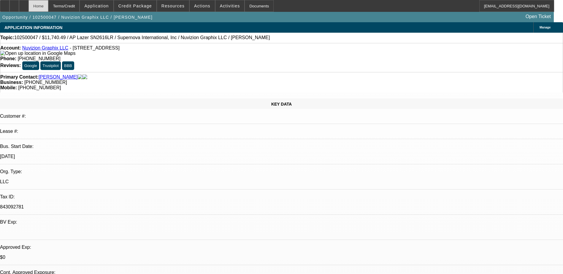
select select "0"
select select "0.1"
select select "5"
select select "0"
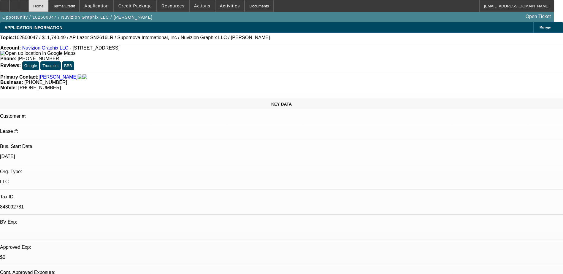
select select "0"
select select "0.1"
select select "5"
select select "0"
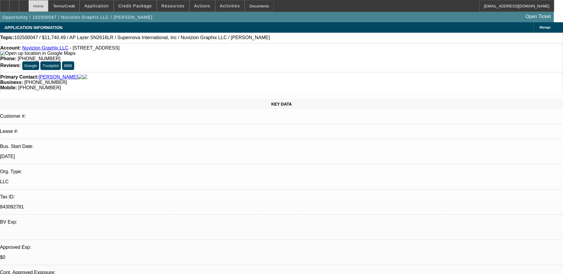
select select "0.1"
select select "5"
select select "0"
select select "0.1"
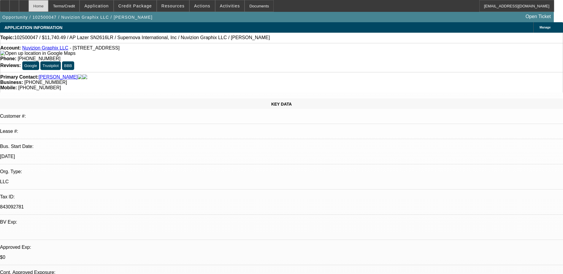
select select "5"
click at [19, 0] on div at bounding box center [13, 6] width 9 height 12
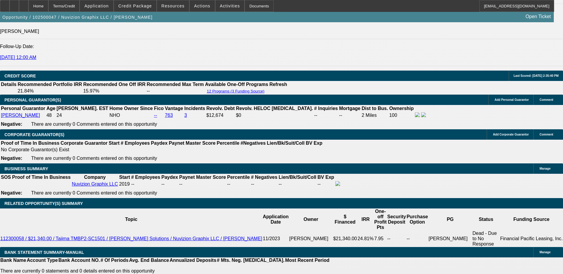
scroll to position [772, 0]
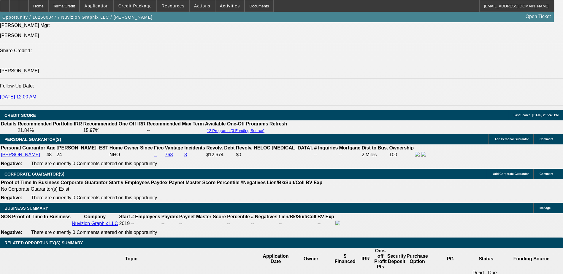
click at [28, 7] on div at bounding box center [23, 6] width 9 height 12
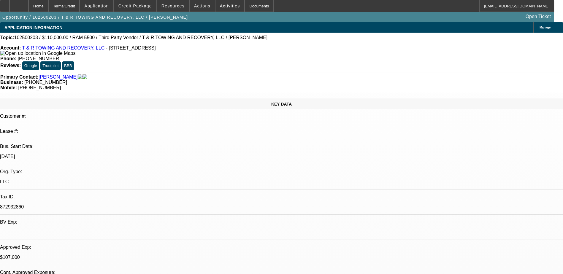
select select "0"
select select "3"
select select "0"
select select "6"
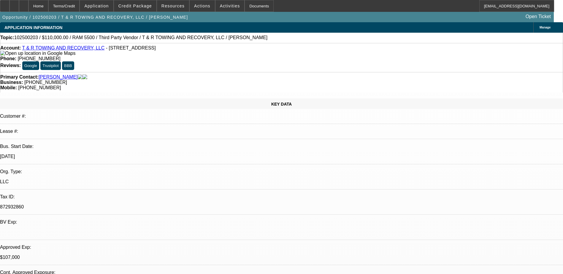
select select "0"
select select "3"
select select "0.1"
select select "4"
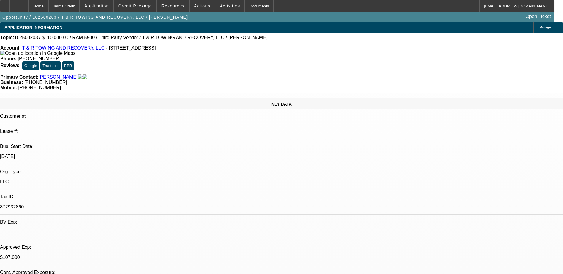
select select "0"
select select "3"
select select "0.1"
select select "4"
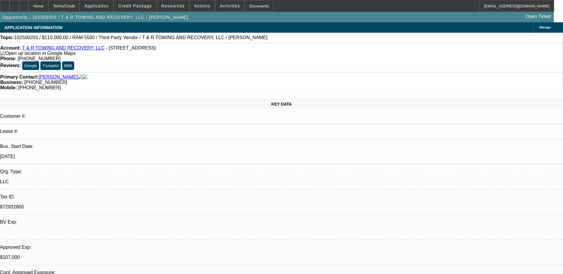
select select "0"
select select "2"
select select "0.1"
select select "4"
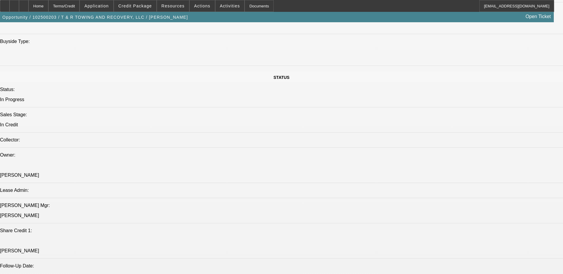
scroll to position [544, 0]
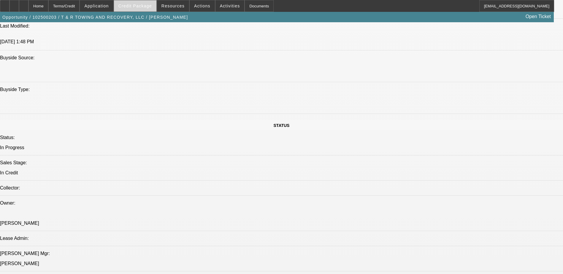
click at [144, 3] on span at bounding box center [135, 6] width 42 height 14
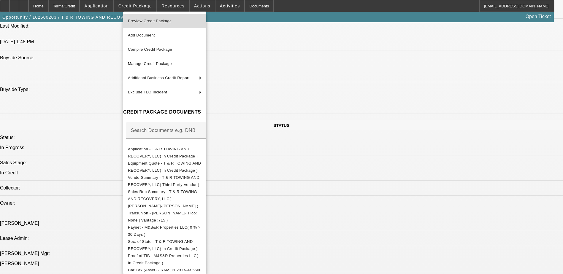
click at [180, 21] on span "Preview Credit Package" at bounding box center [165, 21] width 74 height 7
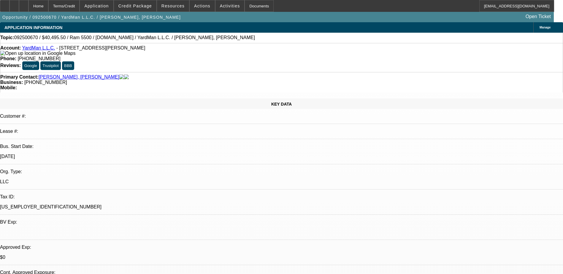
select select "0.1"
select select "2"
select select "0.1"
select select "4"
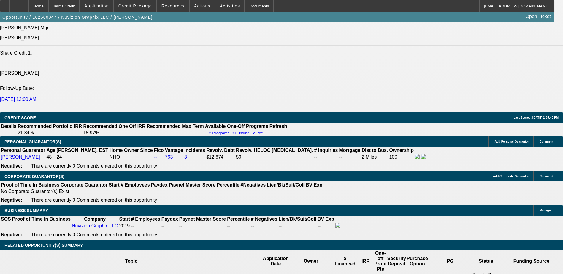
select select "0"
select select "0.1"
select select "0"
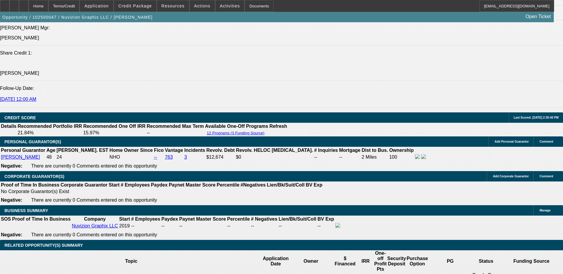
select select "0.1"
select select "0"
select select "0.1"
select select "0"
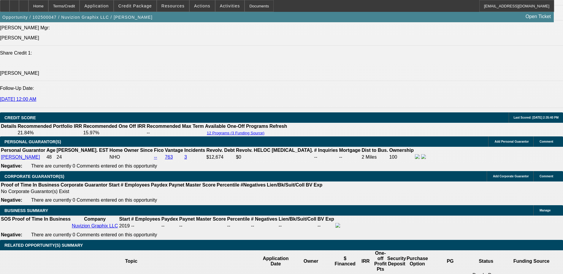
select select "0"
select select "0.1"
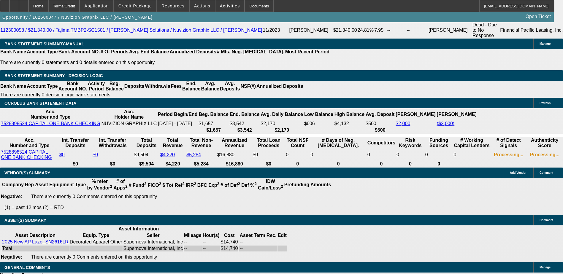
select select "1"
select select "5"
select select "1"
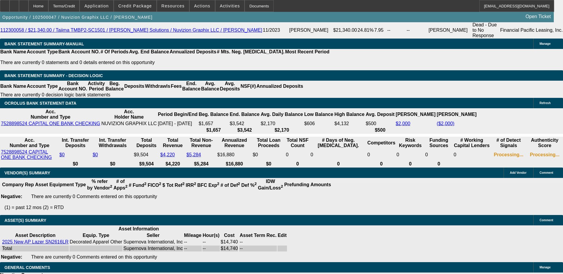
select select "5"
select select "1"
select select "5"
select select "1"
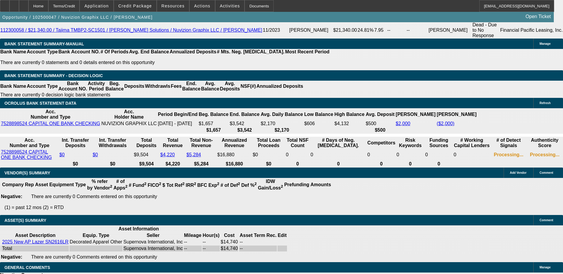
select select "1"
select select "5"
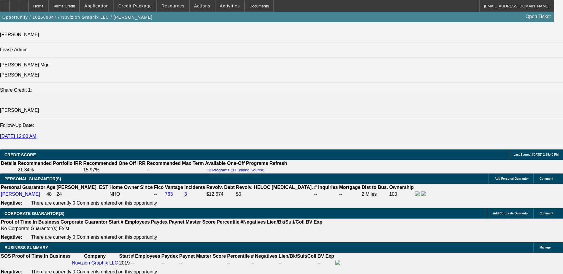
scroll to position [723, 0]
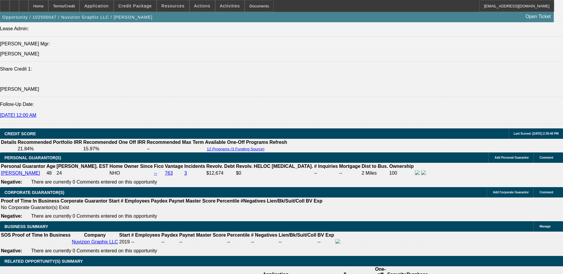
scroll to position [783, 0]
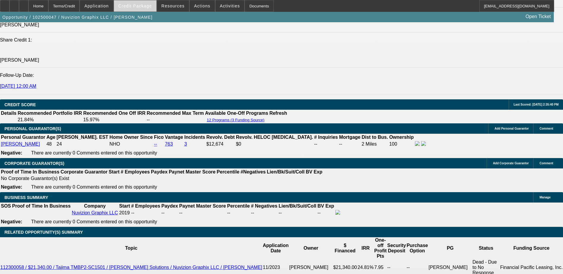
click at [147, 8] on span at bounding box center [135, 6] width 42 height 14
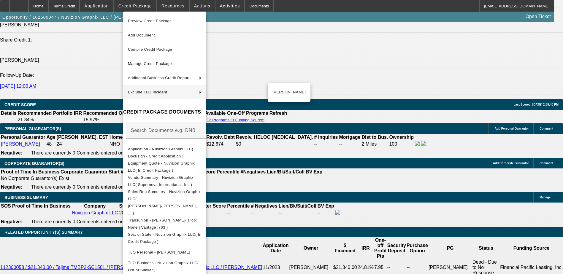
scroll to position [817, 0]
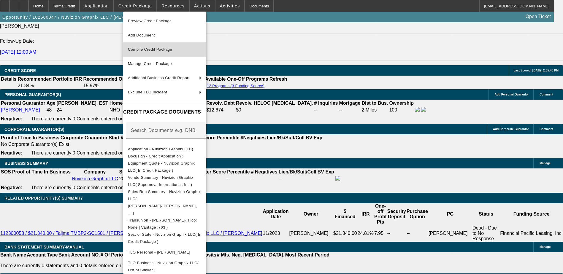
click at [172, 50] on span "Compile Credit Package" at bounding box center [150, 49] width 44 height 4
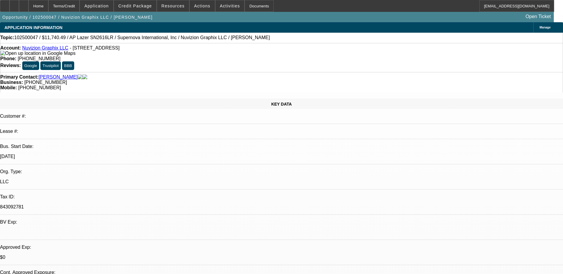
select select "0"
select select "0.1"
select select "5"
select select "0"
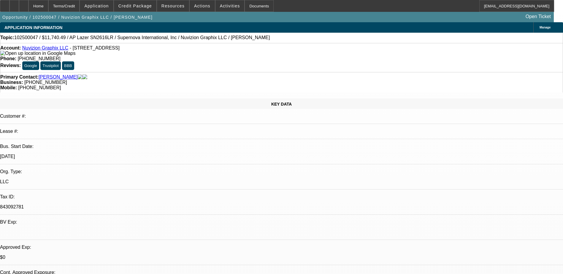
select select "0"
select select "0.1"
select select "5"
select select "0"
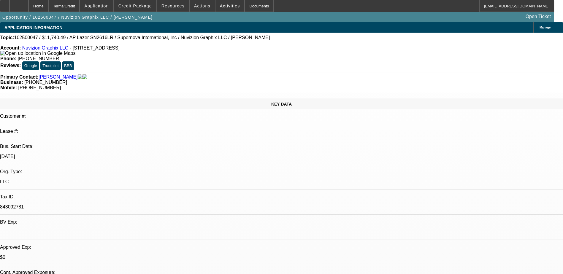
select select "0.1"
select select "5"
select select "0"
select select "0.1"
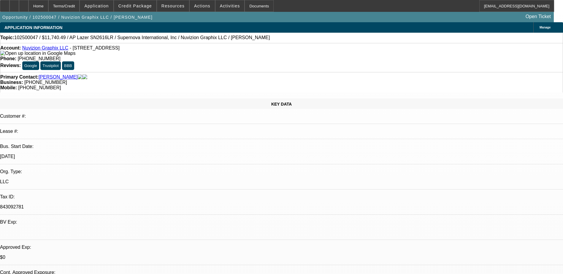
select select "5"
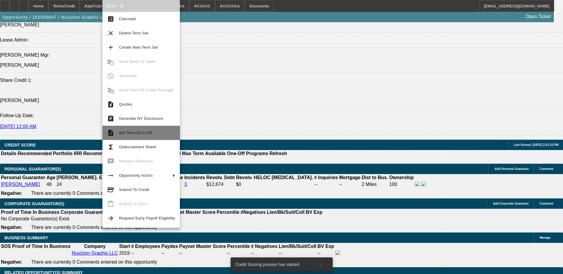
scroll to position [776, 0]
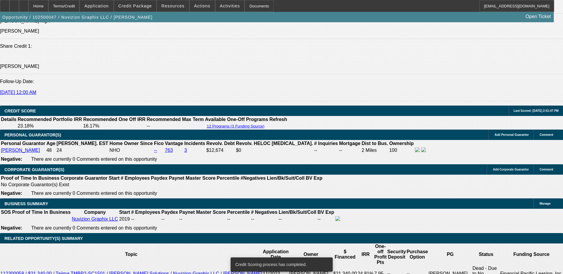
scroll to position [774, 0]
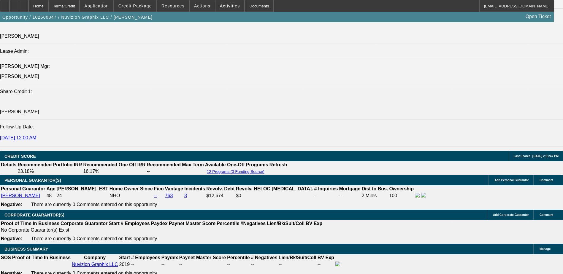
scroll to position [744, 0]
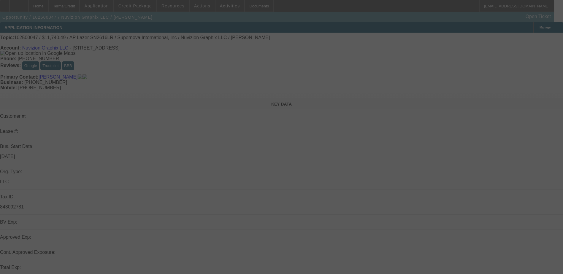
click at [133, 7] on div at bounding box center [281, 137] width 563 height 274
click at [135, 7] on div at bounding box center [281, 137] width 563 height 274
click at [140, 7] on div at bounding box center [281, 137] width 563 height 274
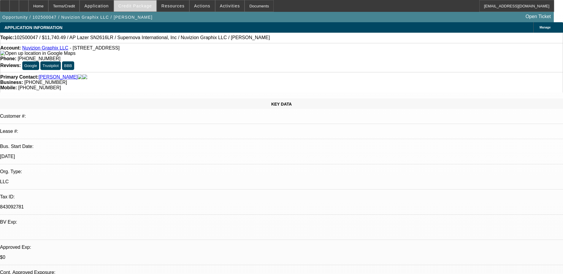
select select "0"
select select "0.1"
select select "0"
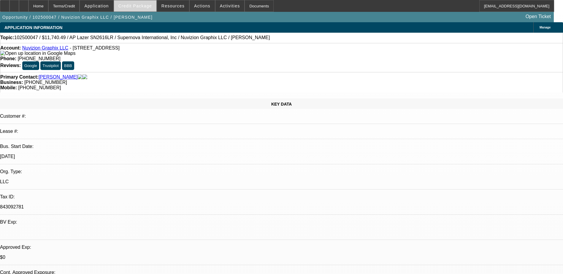
select select "0.1"
select select "0"
select select "0.1"
select select "0"
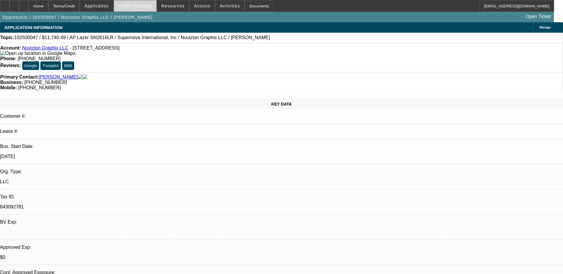
select select "0"
select select "0.1"
select select "1"
select select "5"
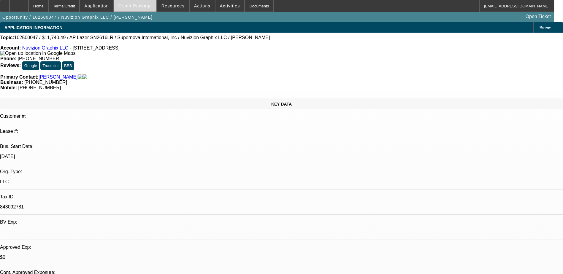
select select "1"
select select "5"
select select "1"
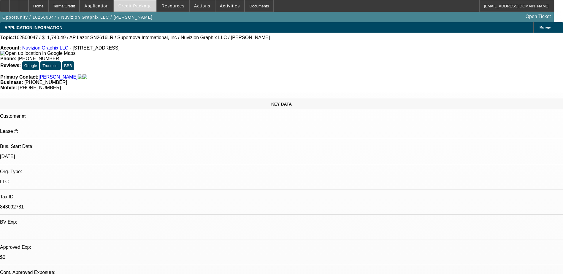
select select "5"
select select "1"
select select "5"
click at [142, 6] on span "Credit Package" at bounding box center [135, 6] width 34 height 5
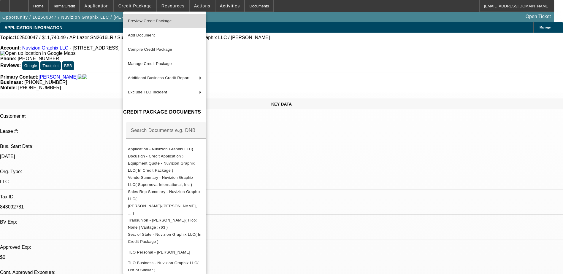
click at [179, 20] on span "Preview Credit Package" at bounding box center [165, 21] width 74 height 7
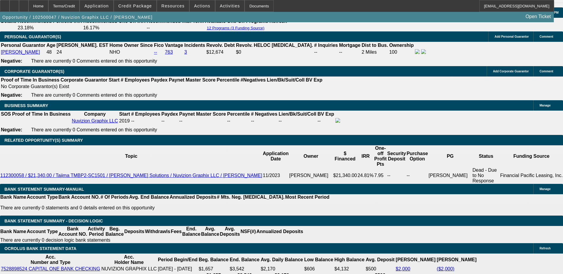
scroll to position [861, 0]
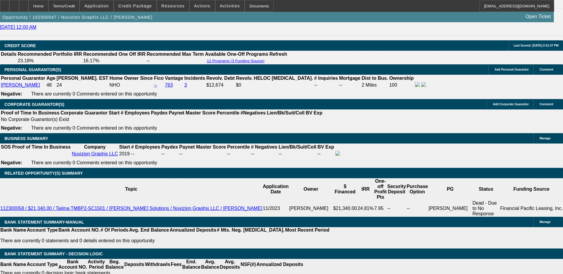
scroll to position [831, 0]
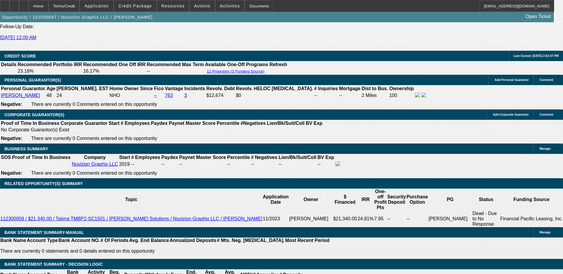
drag, startPoint x: 182, startPoint y: 155, endPoint x: 179, endPoint y: 133, distance: 21.8
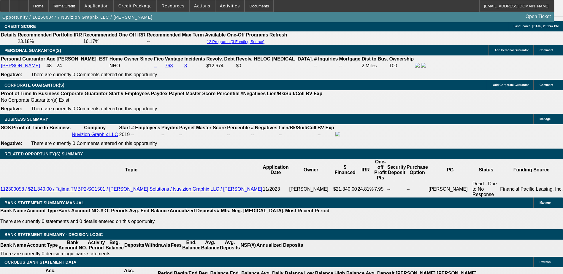
scroll to position [891, 0]
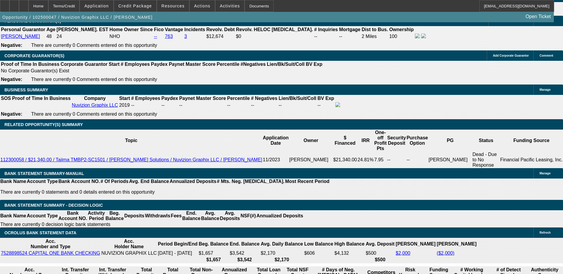
scroll to position [831, 0]
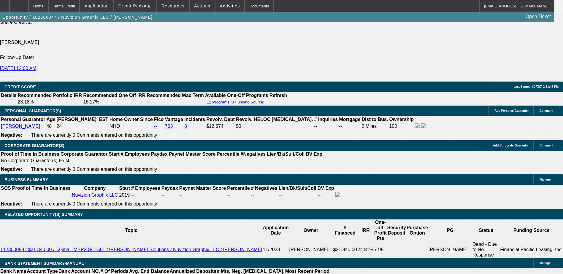
scroll to position [861, 0]
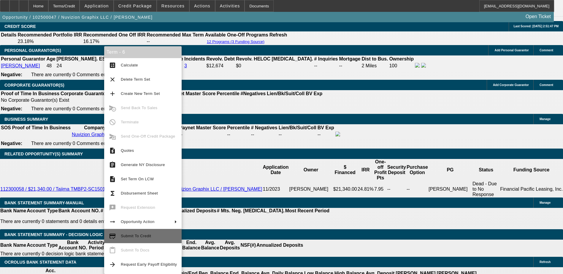
click at [145, 235] on span "Submit To Credit" at bounding box center [136, 236] width 30 height 4
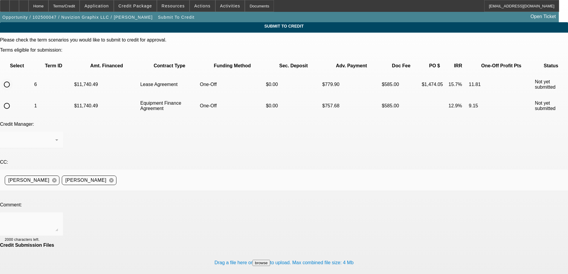
click at [13, 79] on input "radio" at bounding box center [7, 85] width 12 height 12
radio input "true"
click at [58, 217] on textarea at bounding box center [31, 224] width 53 height 14
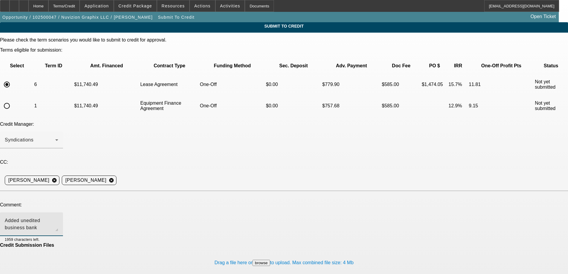
drag, startPoint x: 170, startPoint y: 164, endPoint x: 65, endPoint y: 169, distance: 105.5
click at [65, 202] on div "Comment: Added unedited business bank statements. 1959 characters left." at bounding box center [284, 222] width 568 height 40
click at [58, 217] on textarea "Changed out bank statements, should be good to go." at bounding box center [31, 224] width 53 height 14
type textarea "Changed out bank statements, should be good to go to channel, thanks."
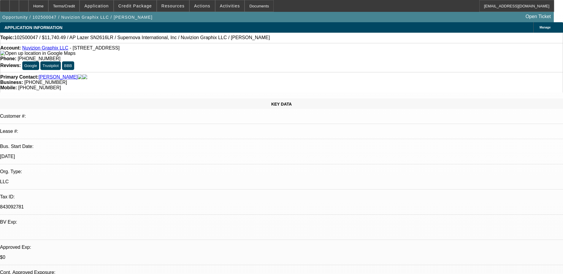
select select "0"
select select "0.1"
select select "5"
select select "0"
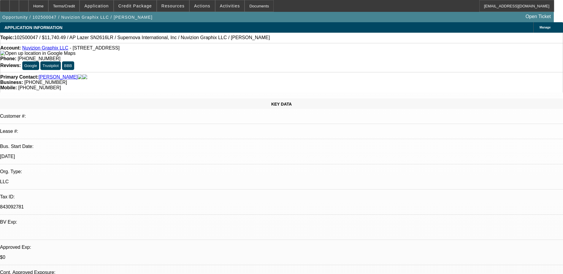
select select "0"
select select "0.1"
select select "5"
select select "0"
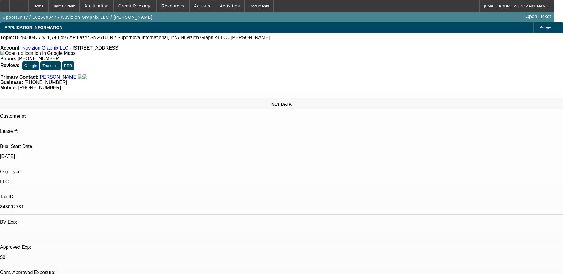
select select "0.1"
select select "5"
select select "0"
select select "0.1"
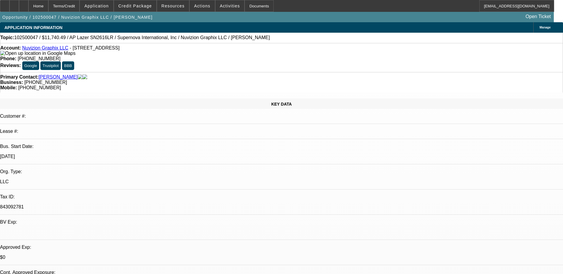
select select "5"
click at [148, 7] on span "Credit Package" at bounding box center [135, 6] width 34 height 5
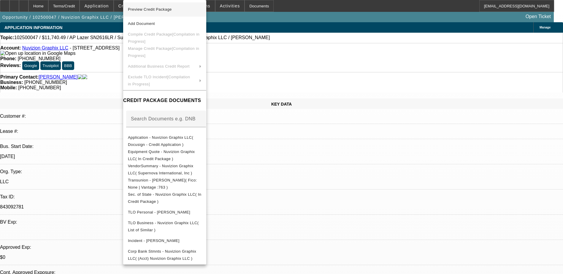
click at [168, 8] on span "Preview Credit Package" at bounding box center [150, 9] width 44 height 4
